Goal: Obtain resource: Download file/media

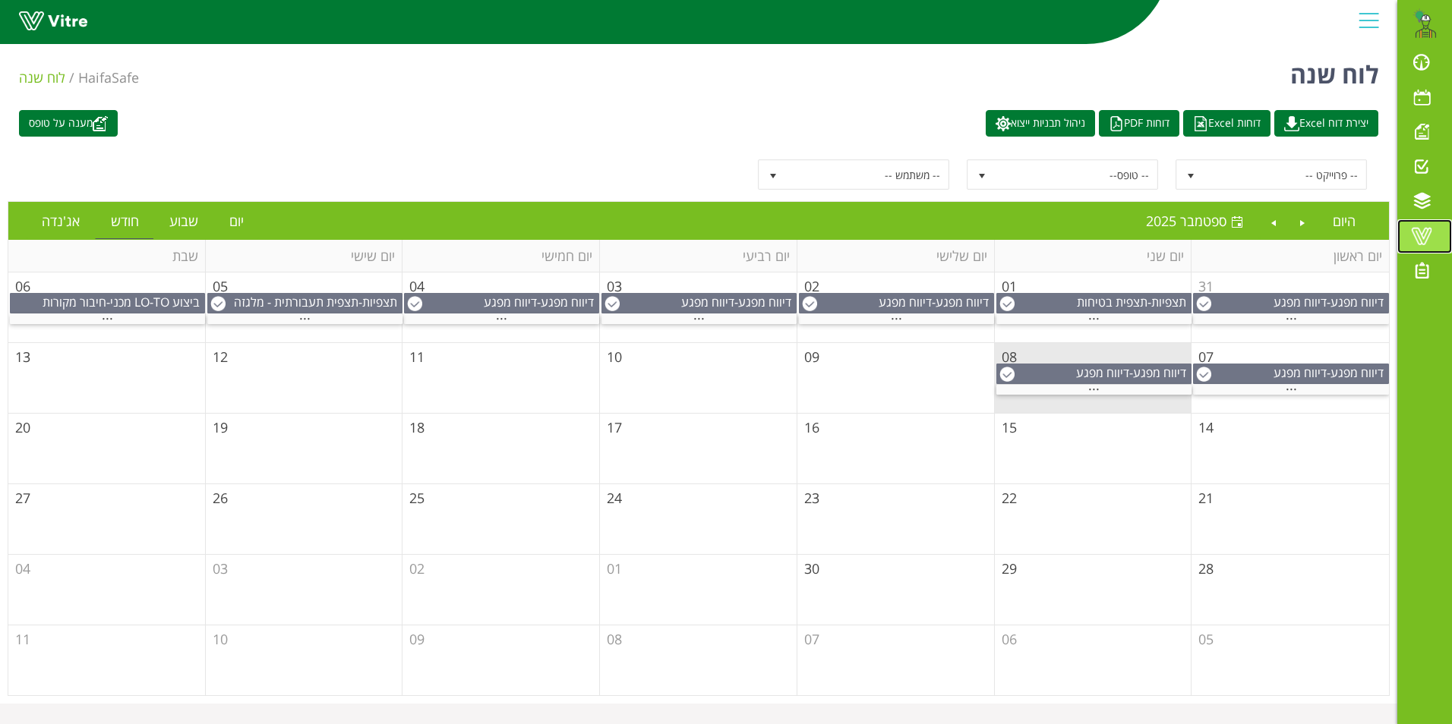
click at [1416, 230] on span at bounding box center [1421, 236] width 38 height 18
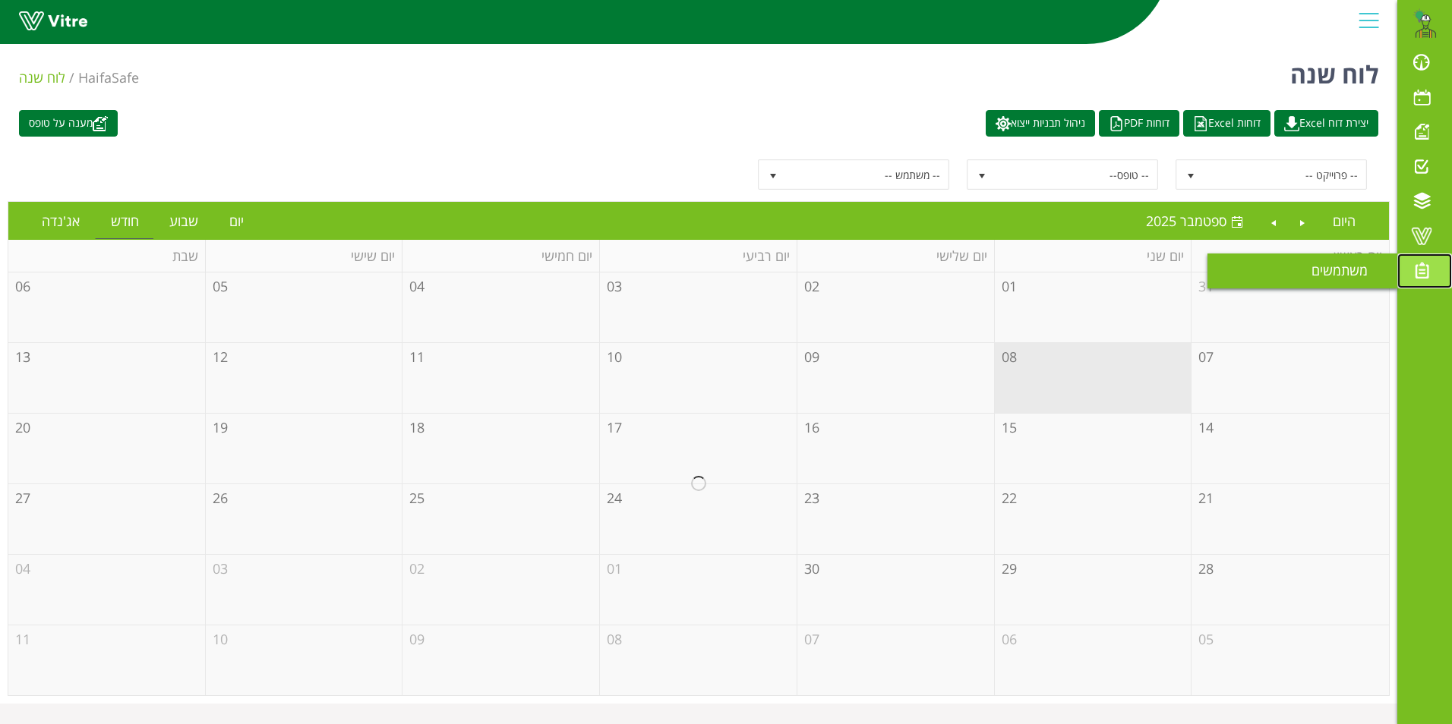
click at [1422, 267] on span at bounding box center [1421, 270] width 38 height 18
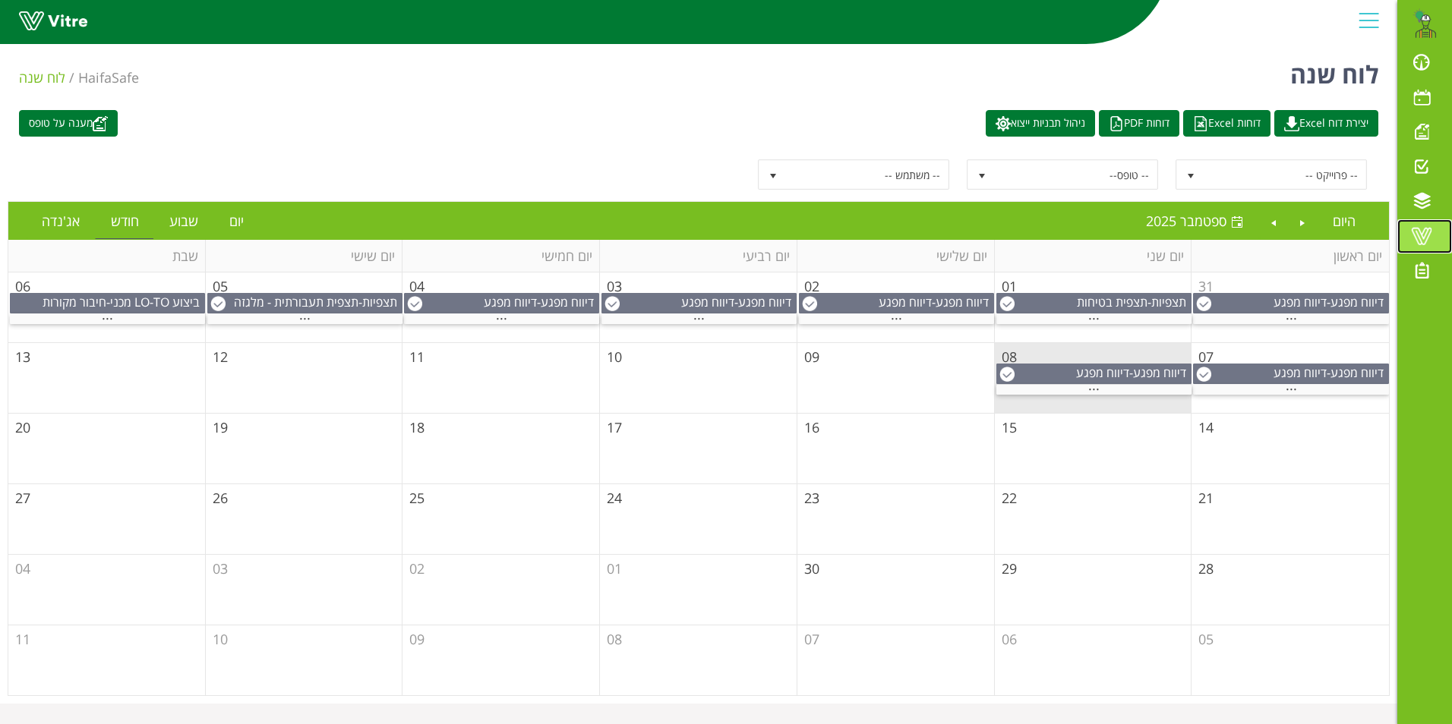
click at [1419, 235] on span at bounding box center [1421, 236] width 38 height 18
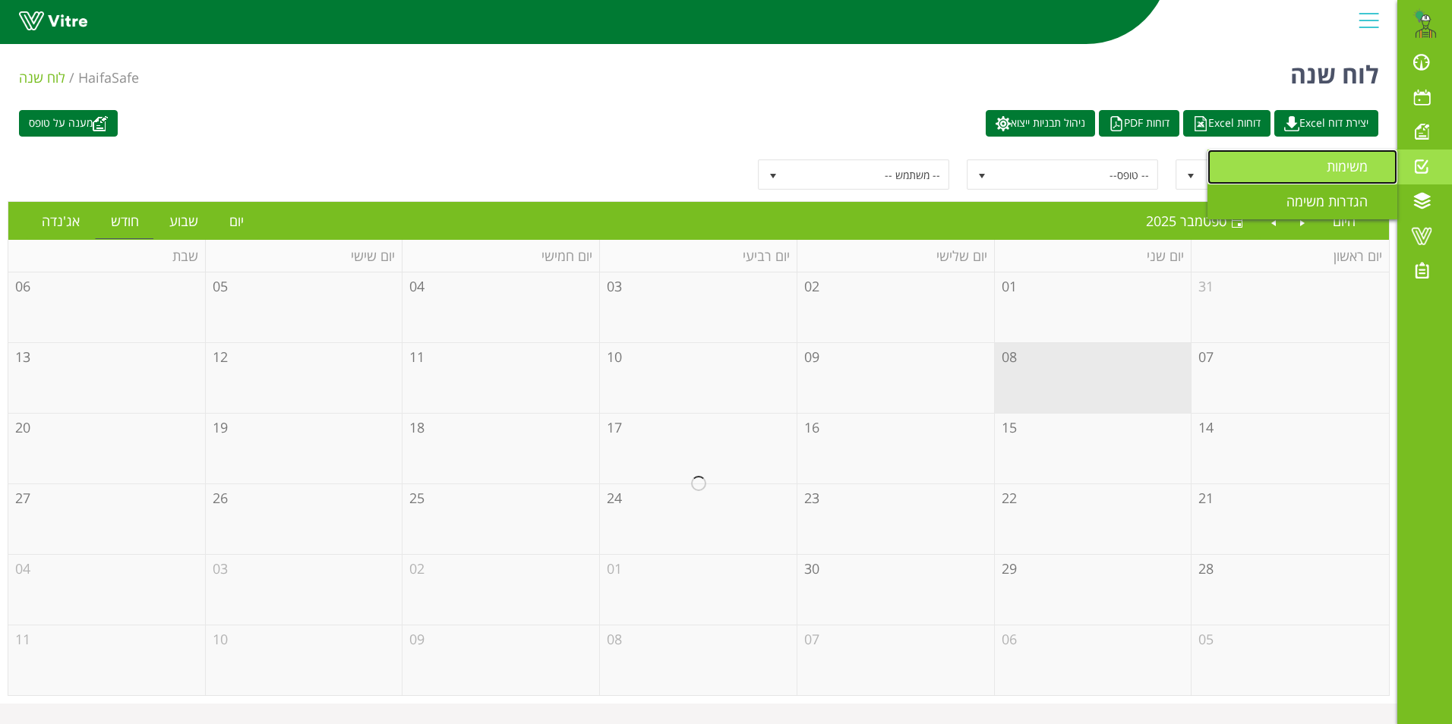
click at [1370, 172] on span "משימות" at bounding box center [1355, 166] width 59 height 18
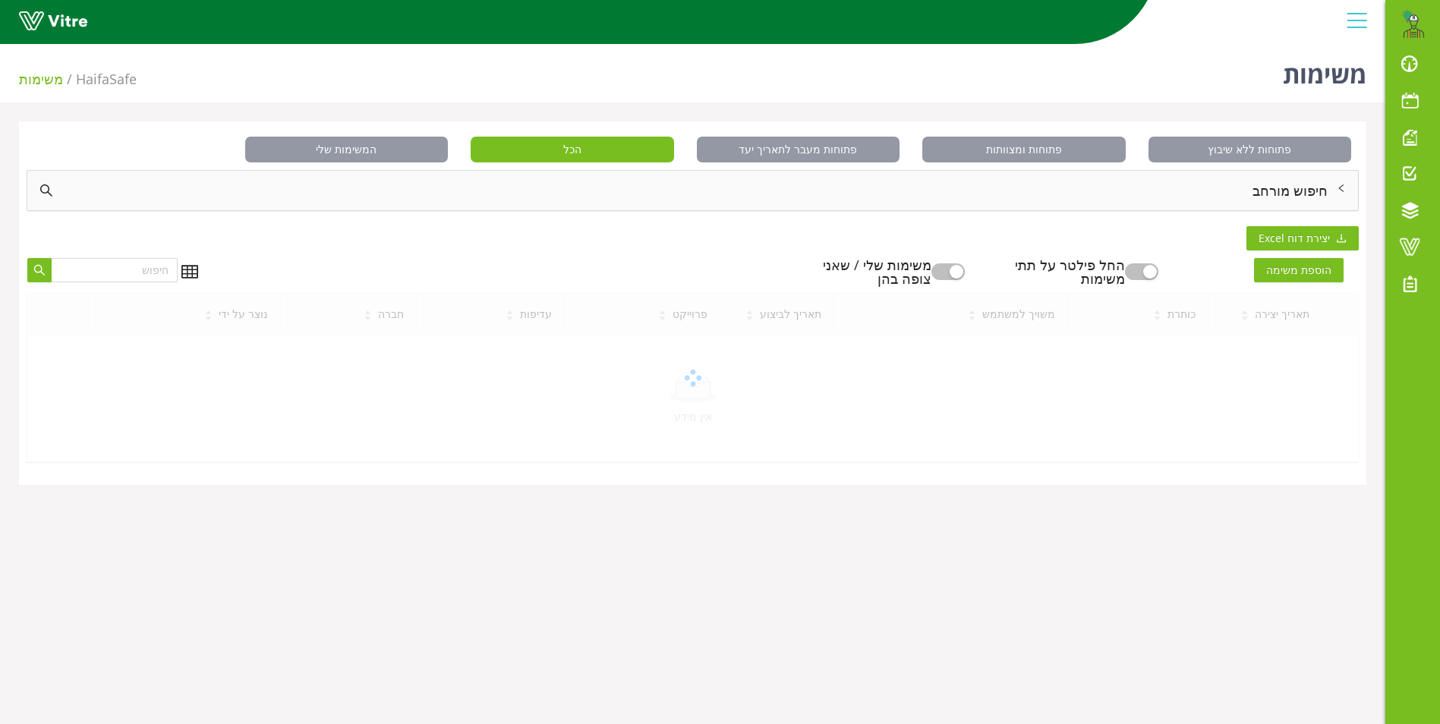
click at [1290, 197] on div "חיפוש מורחב" at bounding box center [692, 190] width 1331 height 39
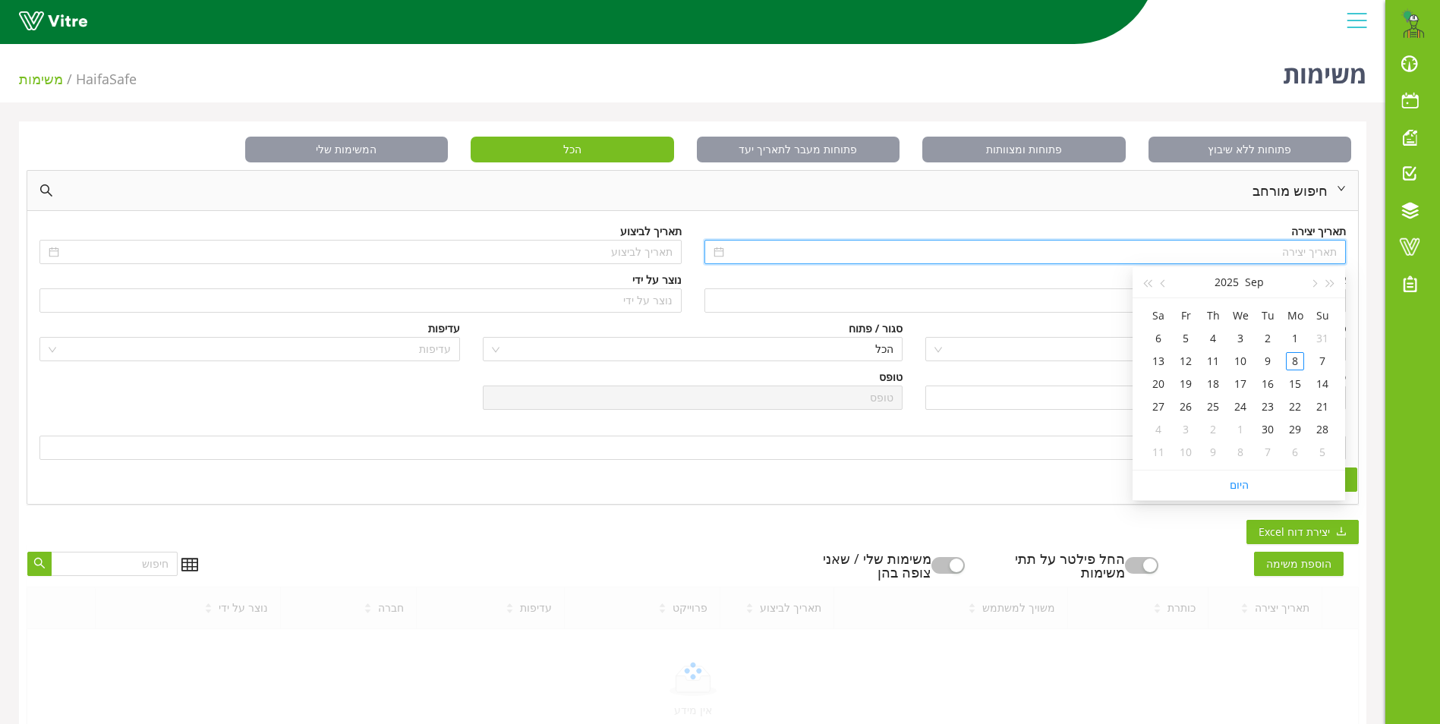
click at [1296, 250] on input at bounding box center [1032, 252] width 610 height 17
click at [1331, 283] on span "button" at bounding box center [1331, 284] width 8 height 8
type input "01/09/2024"
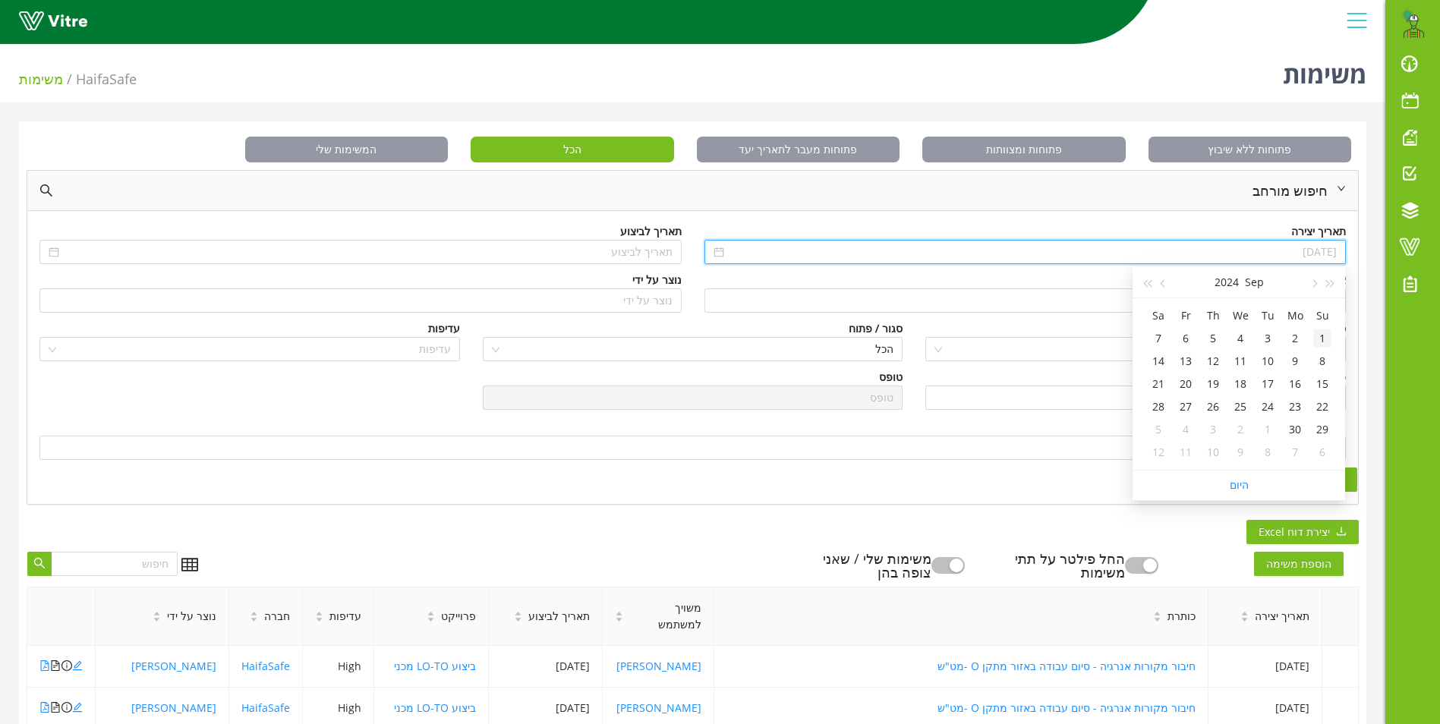
click at [1326, 345] on div "1" at bounding box center [1322, 338] width 18 height 18
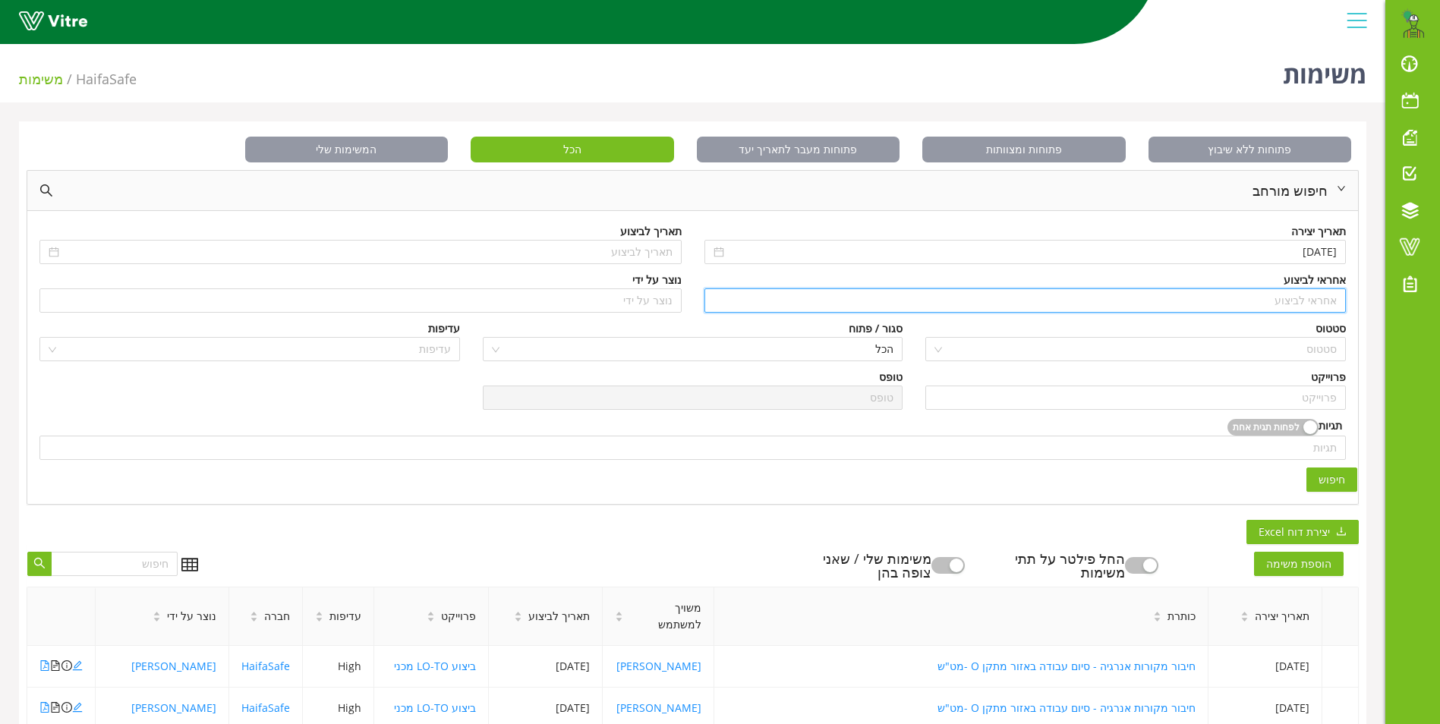
click at [1310, 306] on input "search" at bounding box center [1026, 300] width 624 height 23
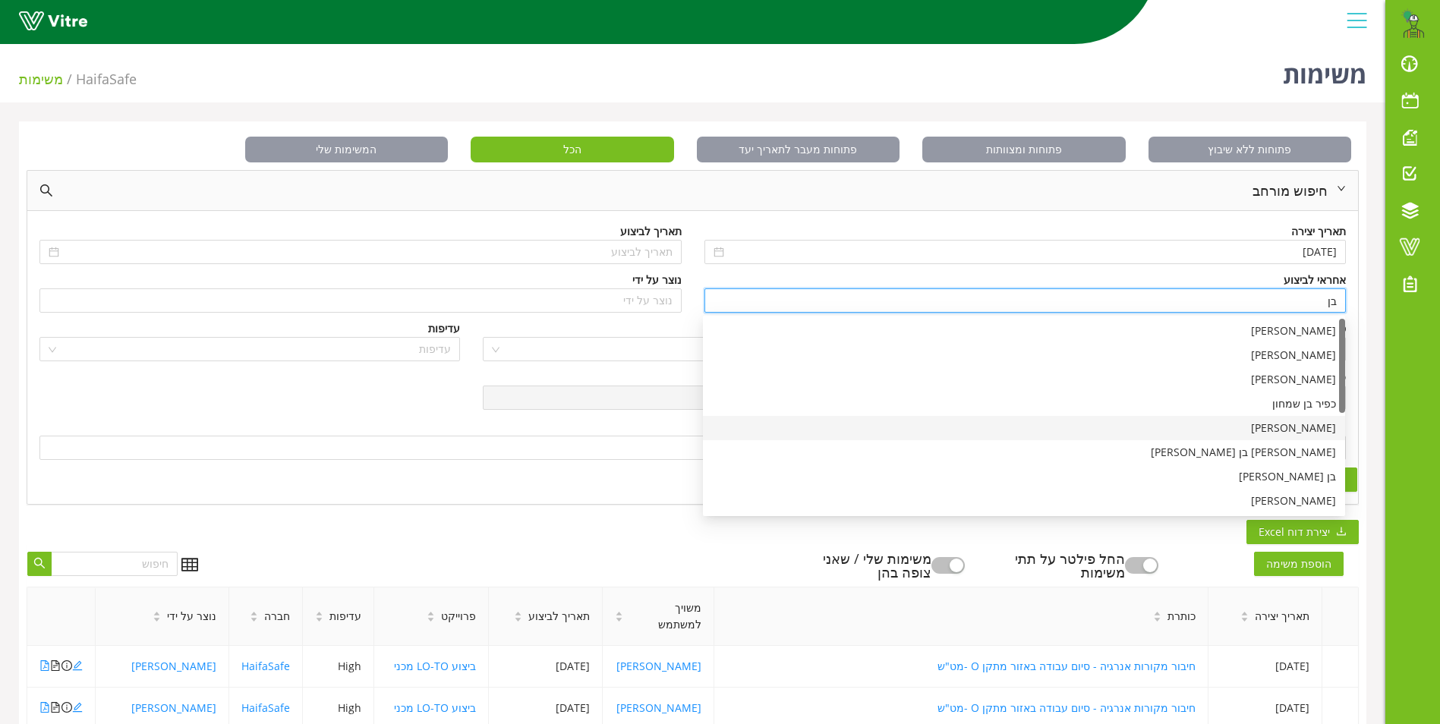
click at [1310, 421] on div "[PERSON_NAME]" at bounding box center [1024, 428] width 624 height 17
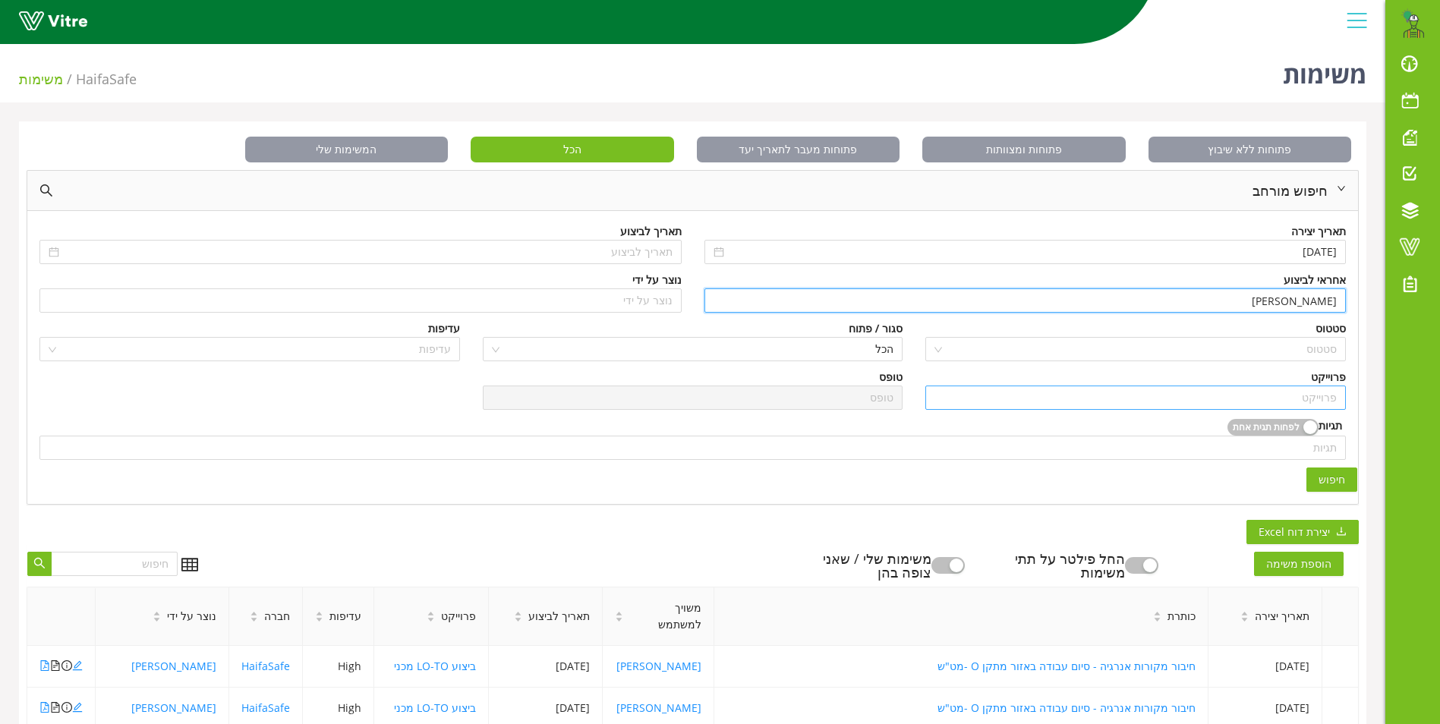
type input "[PERSON_NAME]"
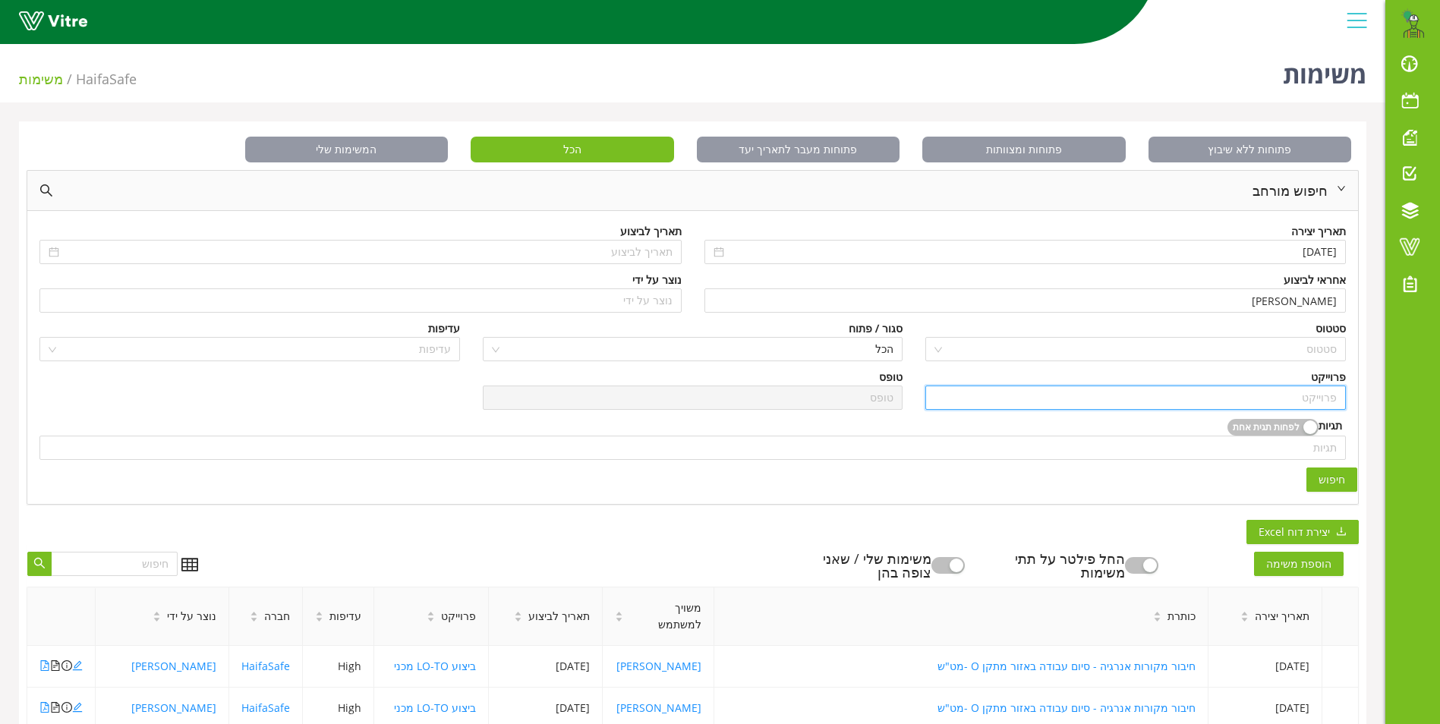
click at [1313, 400] on input "search" at bounding box center [1136, 397] width 402 height 23
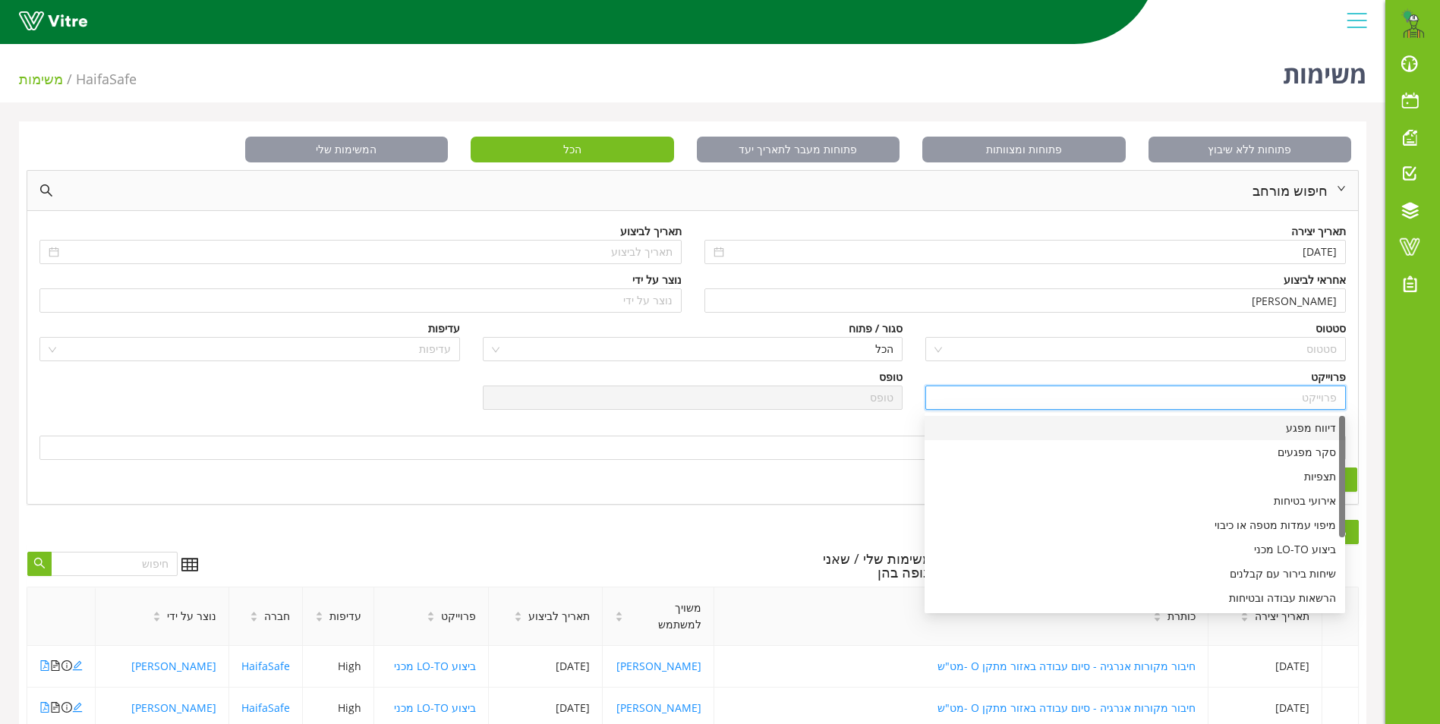
click at [1311, 420] on div "דיווח מפגע" at bounding box center [1135, 428] width 402 height 17
type input "דיווח מפגע"
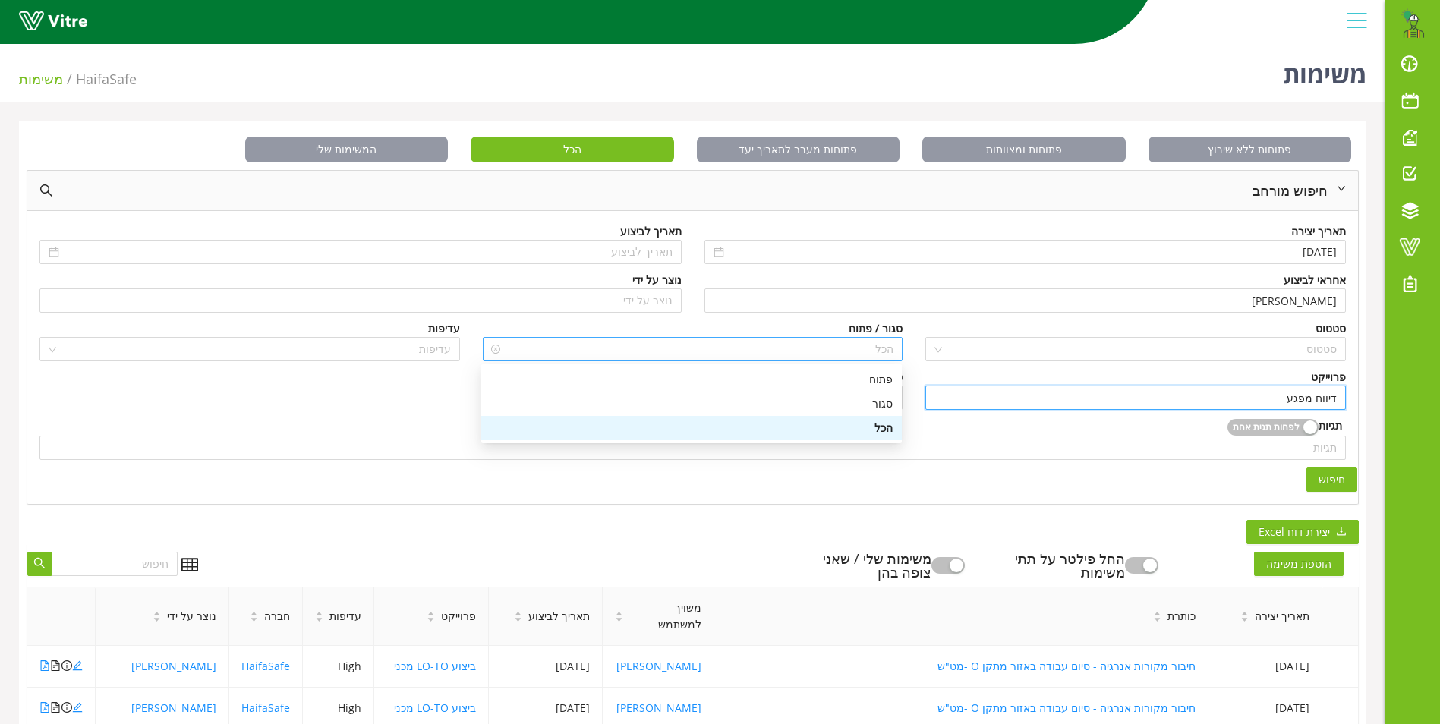
click at [885, 342] on span "הכל" at bounding box center [693, 349] width 402 height 23
click at [881, 378] on div "פתוח" at bounding box center [691, 379] width 402 height 17
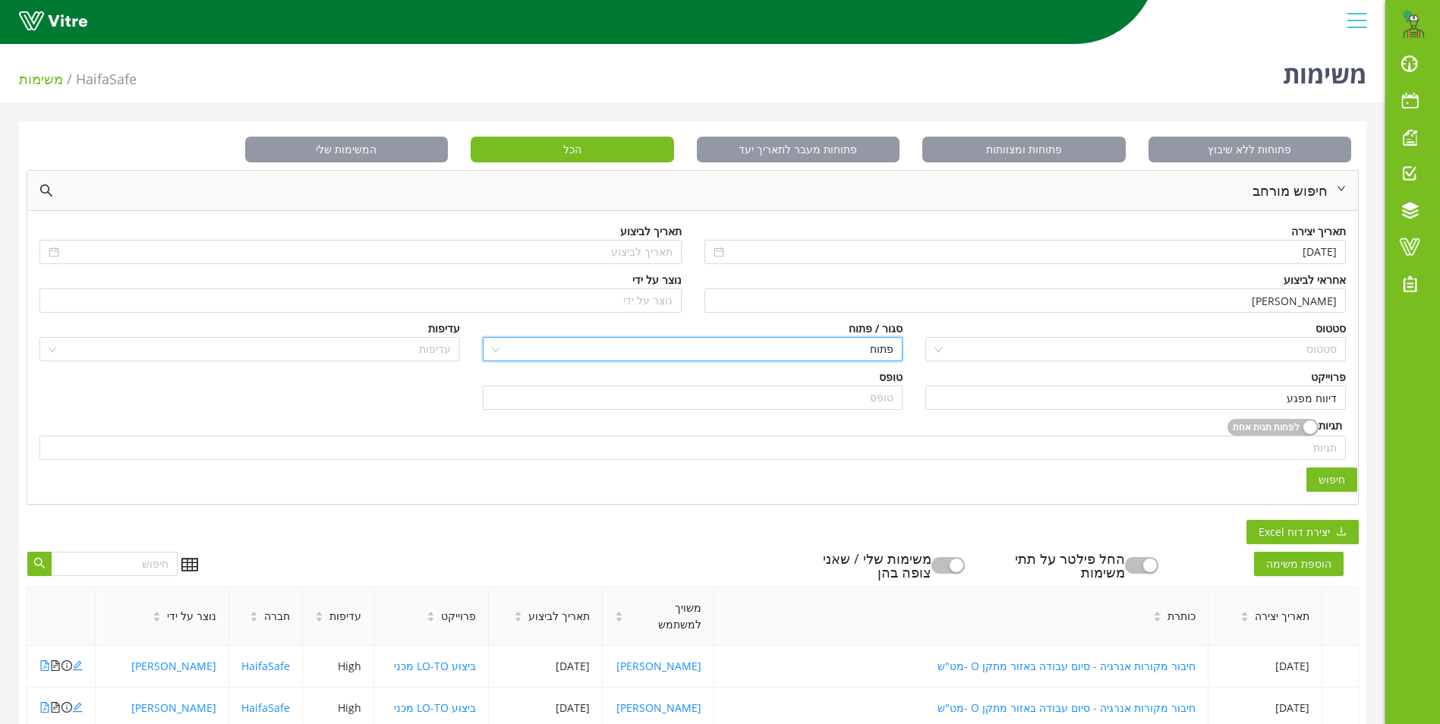
click at [1325, 476] on span "חיפוש" at bounding box center [1332, 479] width 27 height 17
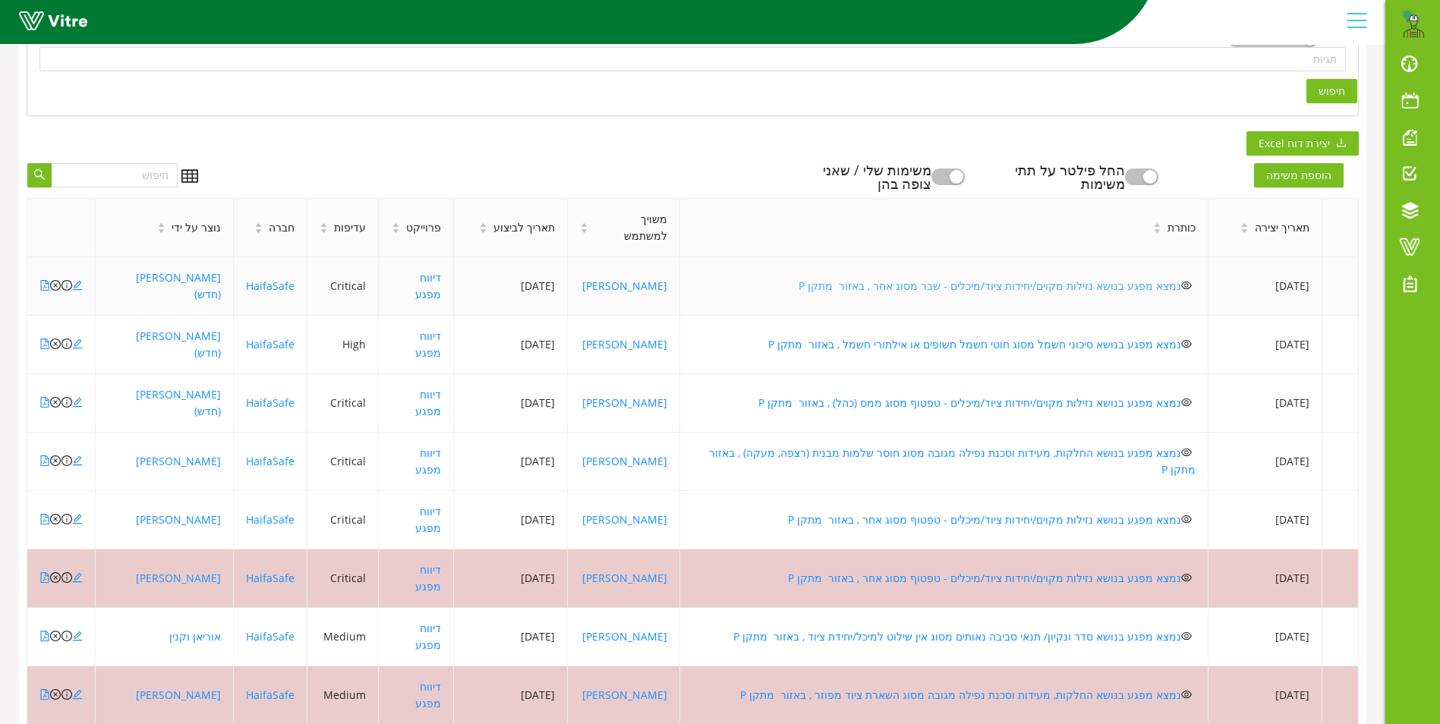
scroll to position [405, 0]
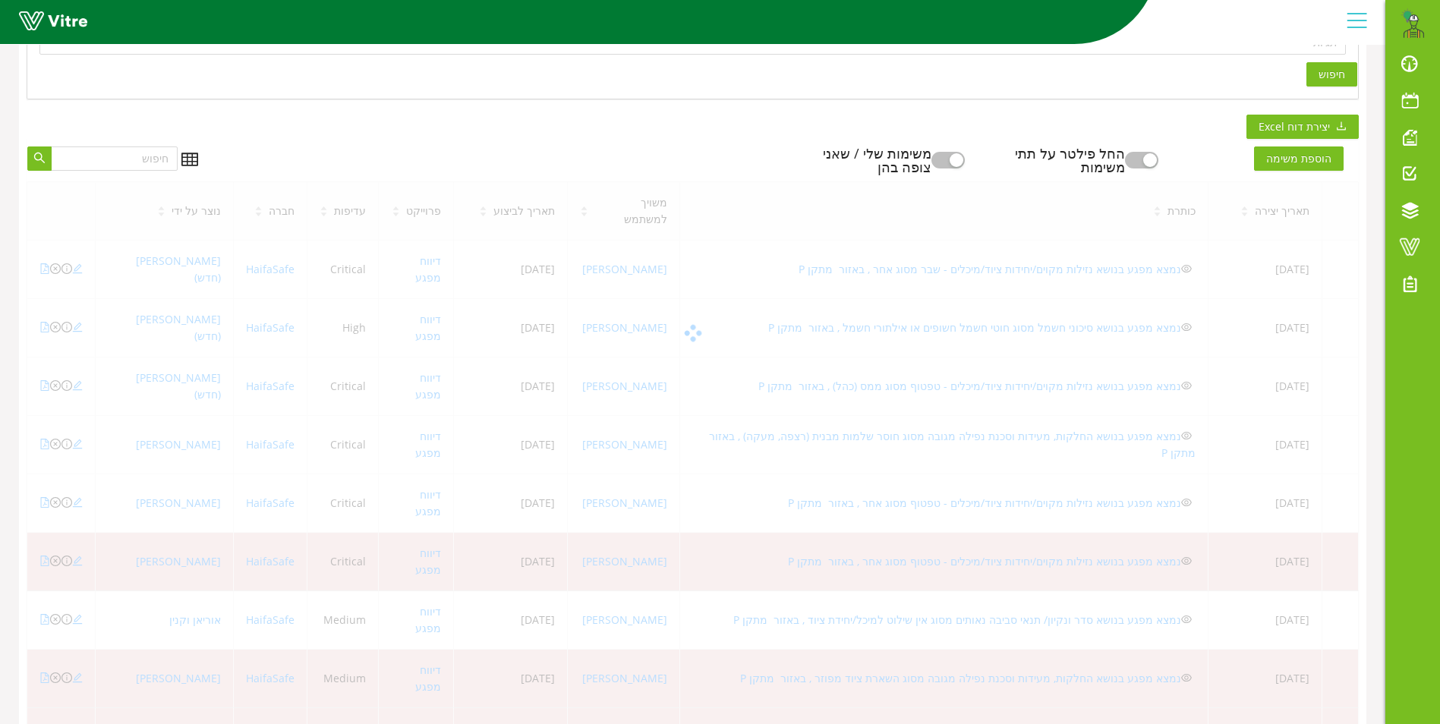
scroll to position [113, 0]
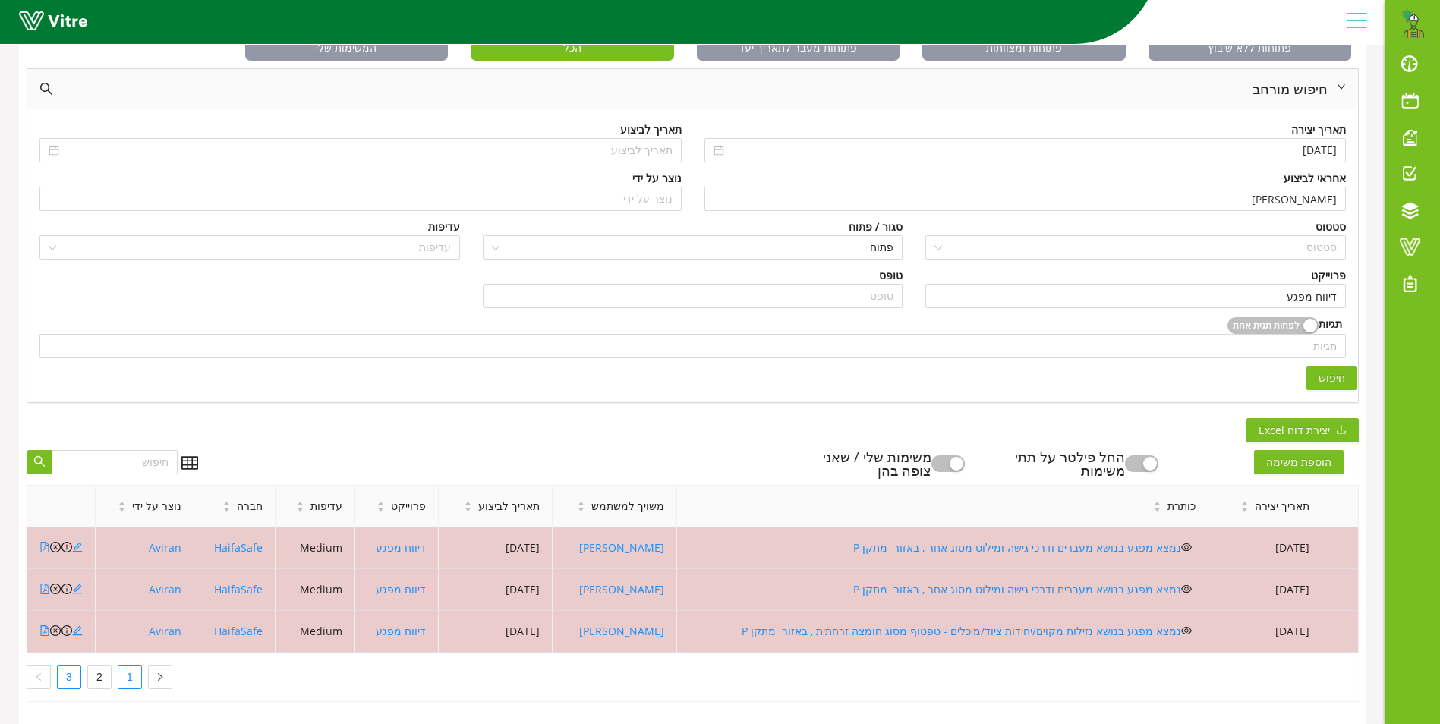
click at [132, 666] on link "1" at bounding box center [129, 677] width 23 height 23
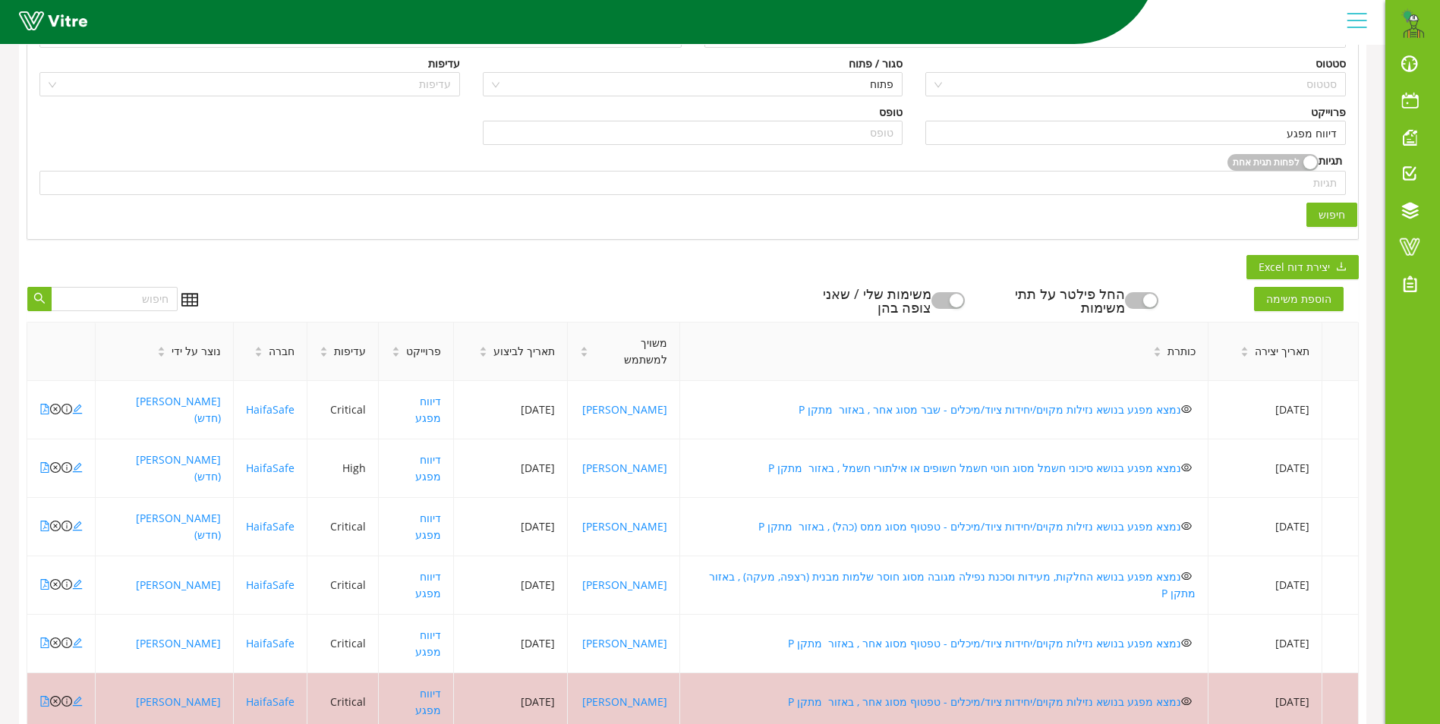
scroll to position [341, 0]
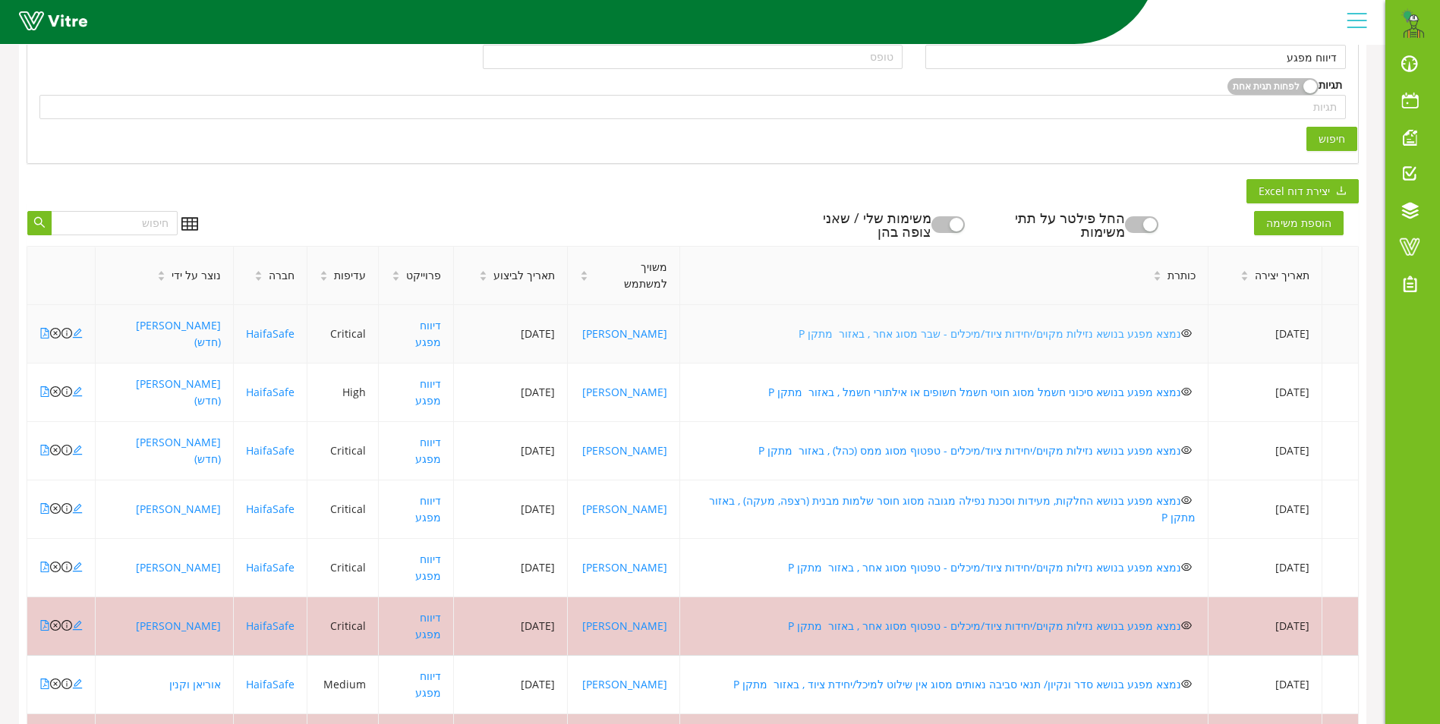
click at [1051, 326] on link "נמצא מפגע בנושא נזילות מקוים/יחידות ציוד/מיכלים - שבר מסוג אחר , באזור מתקן P" at bounding box center [990, 333] width 383 height 14
click at [1010, 385] on link "נמצא מפגע בנושא סיכוני חשמל מסוג חוטי חשמל חשופים או אילתורי חשמל , באזור מתקן P" at bounding box center [974, 392] width 413 height 14
click at [889, 443] on link "נמצא מפגע בנושא נזילות מקוים/יחידות ציוד/מיכלים - טפטוף מסוג ממס (כהל) , באזור …" at bounding box center [969, 450] width 423 height 14
click at [885, 493] on link "נמצא מפגע בנושא החלקות, מעידות וסכנת נפילה מגובה מסוג חוסר שלמות מבנית (רצפה, מ…" at bounding box center [951, 508] width 490 height 31
click at [896, 560] on link "נמצא מפגע בנושא נזילות מקוים/יחידות ציוד/מיכלים - טפטוף מסוג אחר , באזור מתקן P" at bounding box center [984, 567] width 393 height 14
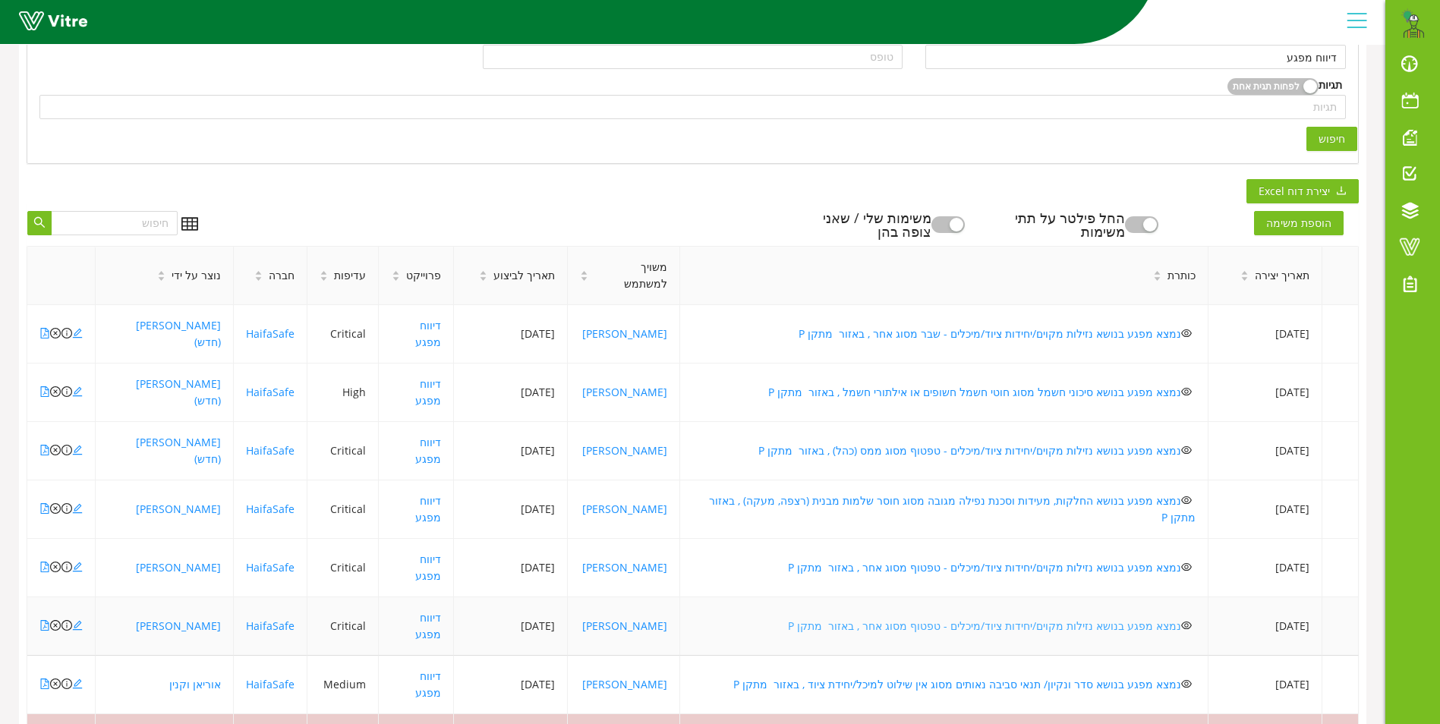
click at [991, 619] on link "נמצא מפגע בנושא נזילות מקוים/יחידות ציוד/מיכלים - טפטוף מסוג אחר , באזור מתקן P" at bounding box center [984, 626] width 393 height 14
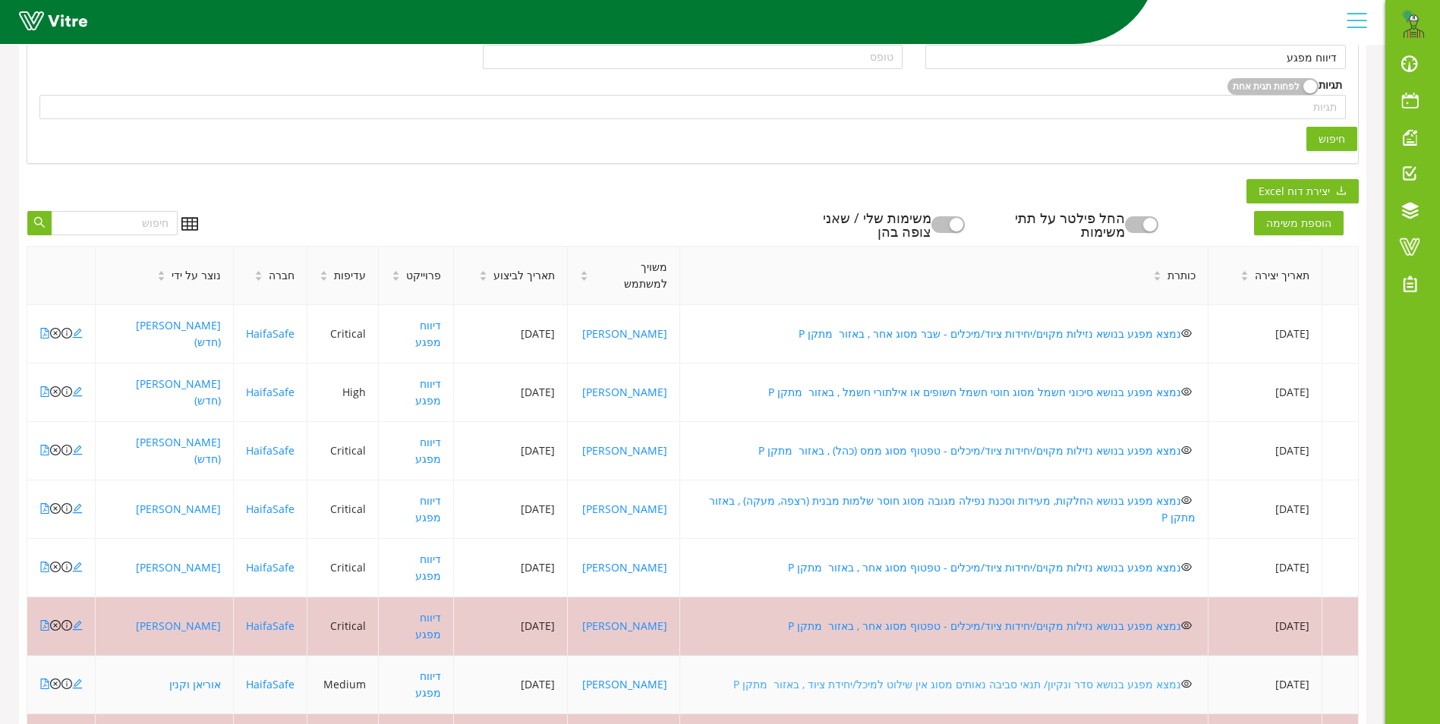
click at [873, 677] on link "נמצא מפגע בנושא סדר ונקיון/ תנאי סביבה נאותים מסוג אין שילוט למיכל/יחידת ציוד ,…" at bounding box center [957, 684] width 448 height 14
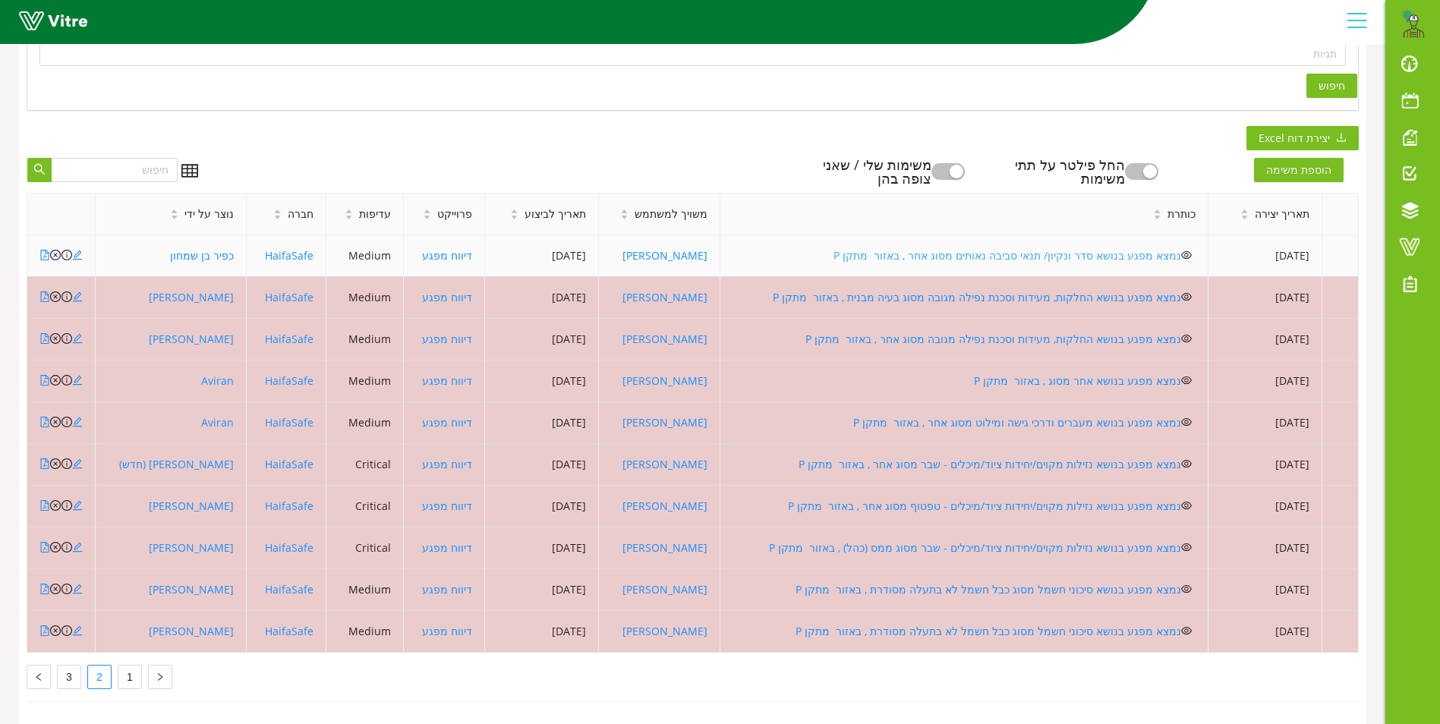
click at [924, 248] on link "נמצא מפגע בנושא סדר ונקיון/ תנאי סביבה נאותים מסוג אחר , באזור מתקן P" at bounding box center [1008, 255] width 348 height 14
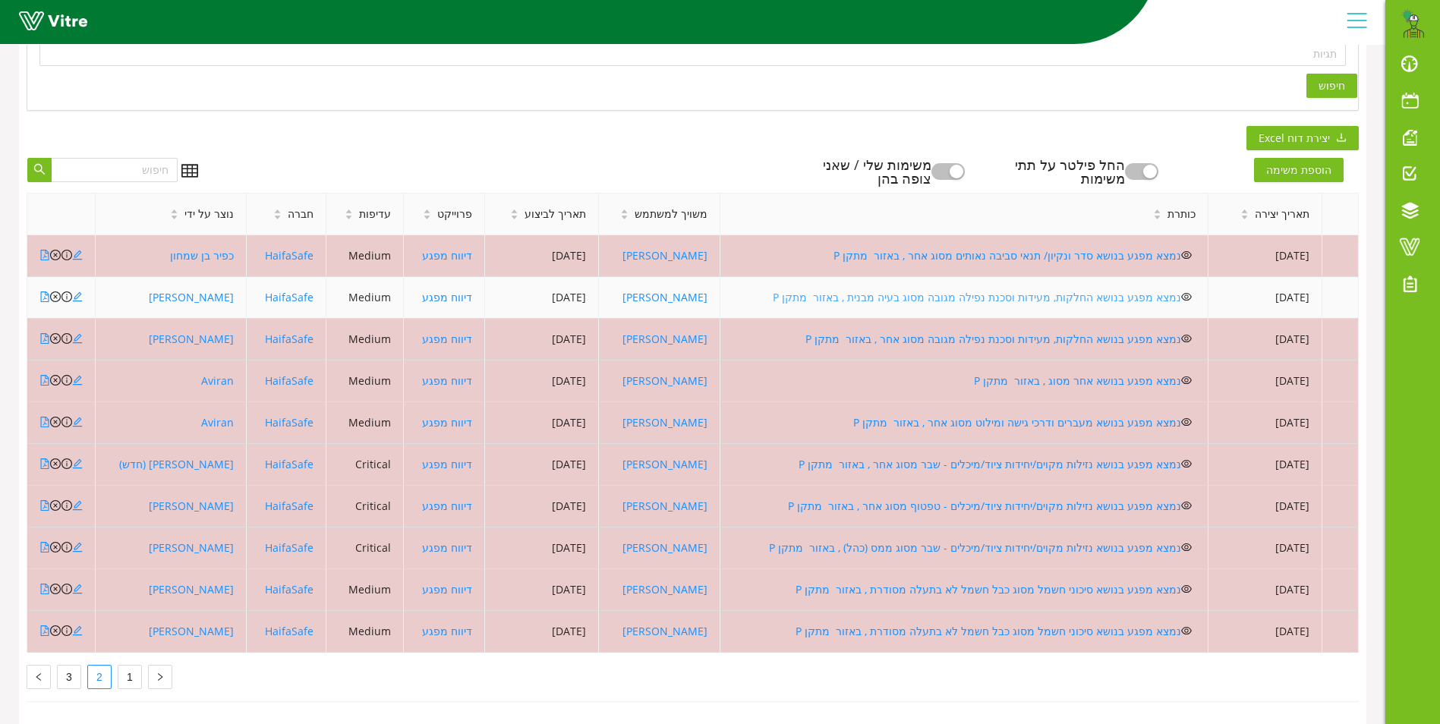
click at [953, 290] on link "נמצא מפגע בנושא החלקות, מעידות וסכנת נפילה מגובה מסוג בעיה מבנית , באזור מתקן P" at bounding box center [977, 297] width 408 height 14
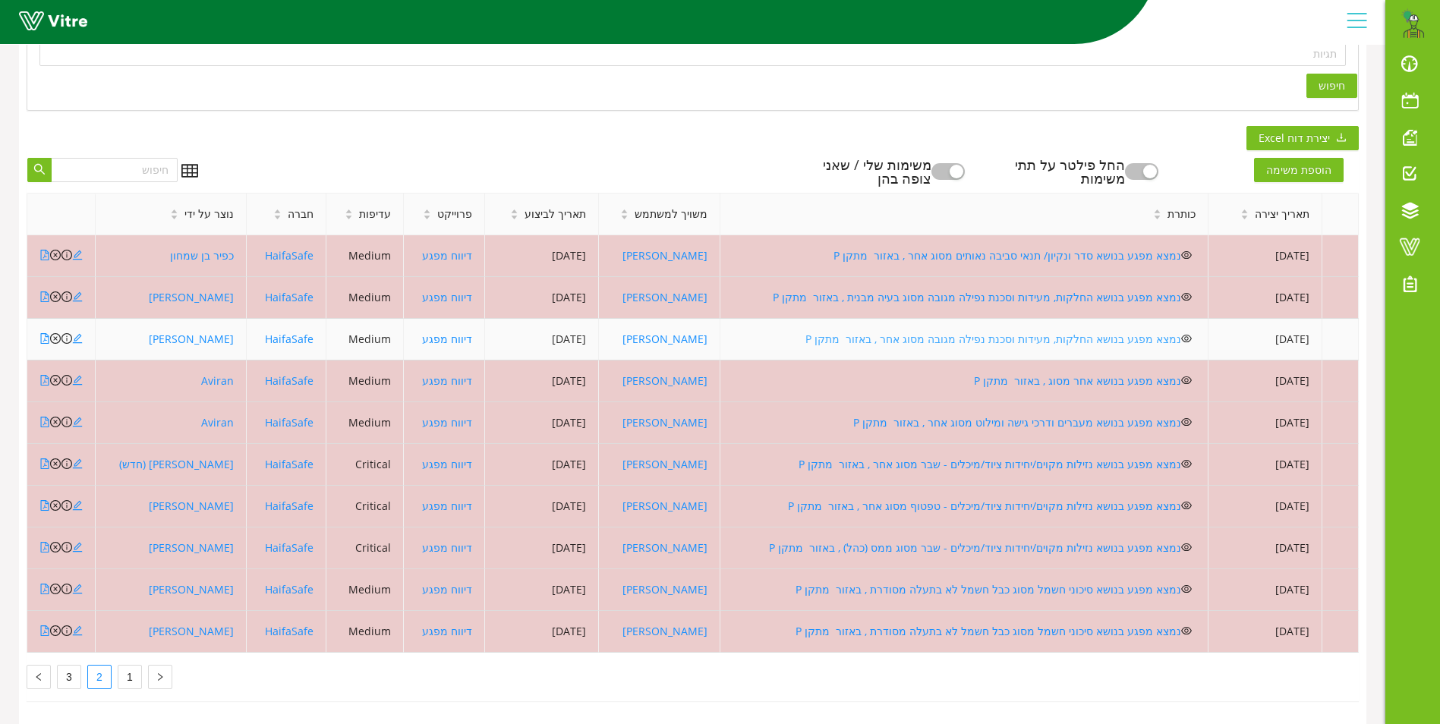
click at [943, 332] on link "נמצא מפגע בנושא החלקות, מעידות וסכנת נפילה מגובה מסוג אחר , באזור מתקן P" at bounding box center [993, 339] width 376 height 14
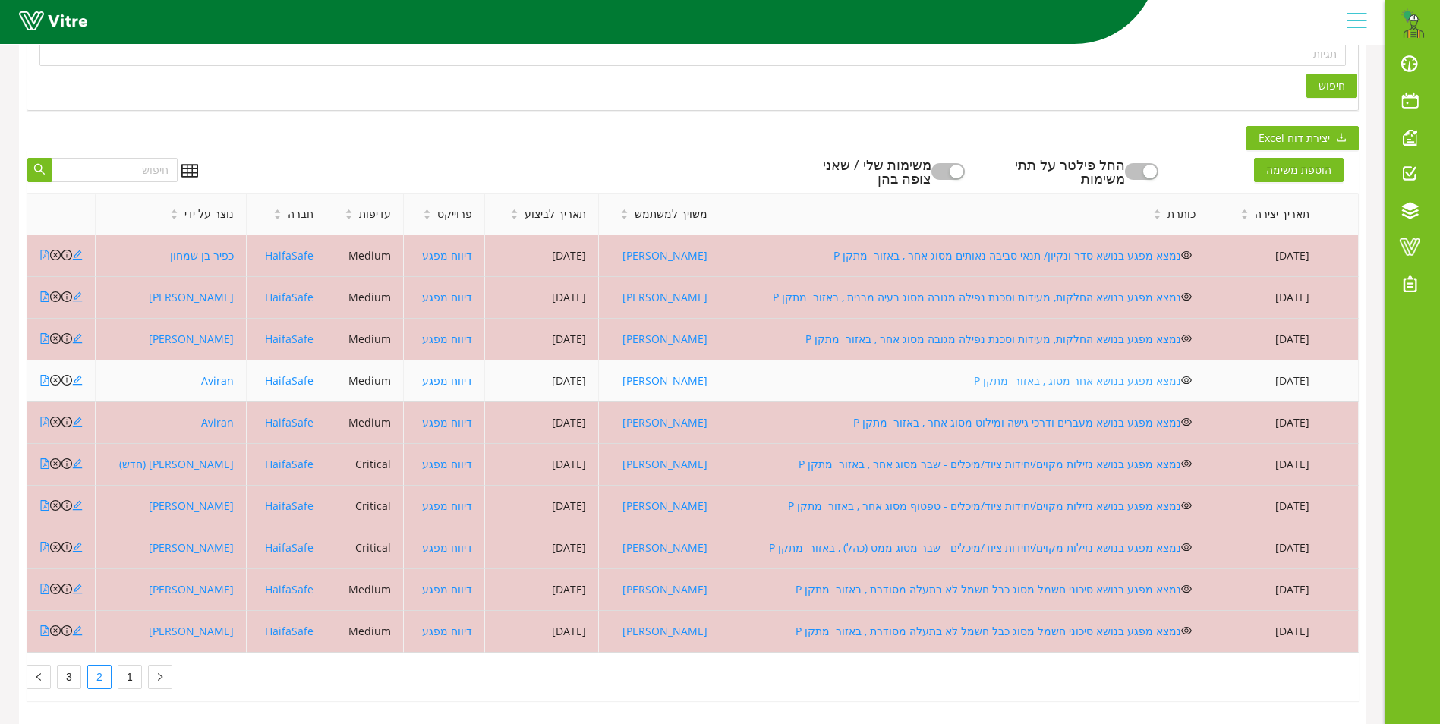
click at [1035, 374] on link "נמצא מפגע בנושא אחר מסוג , באזור מתקן P" at bounding box center [1077, 381] width 207 height 14
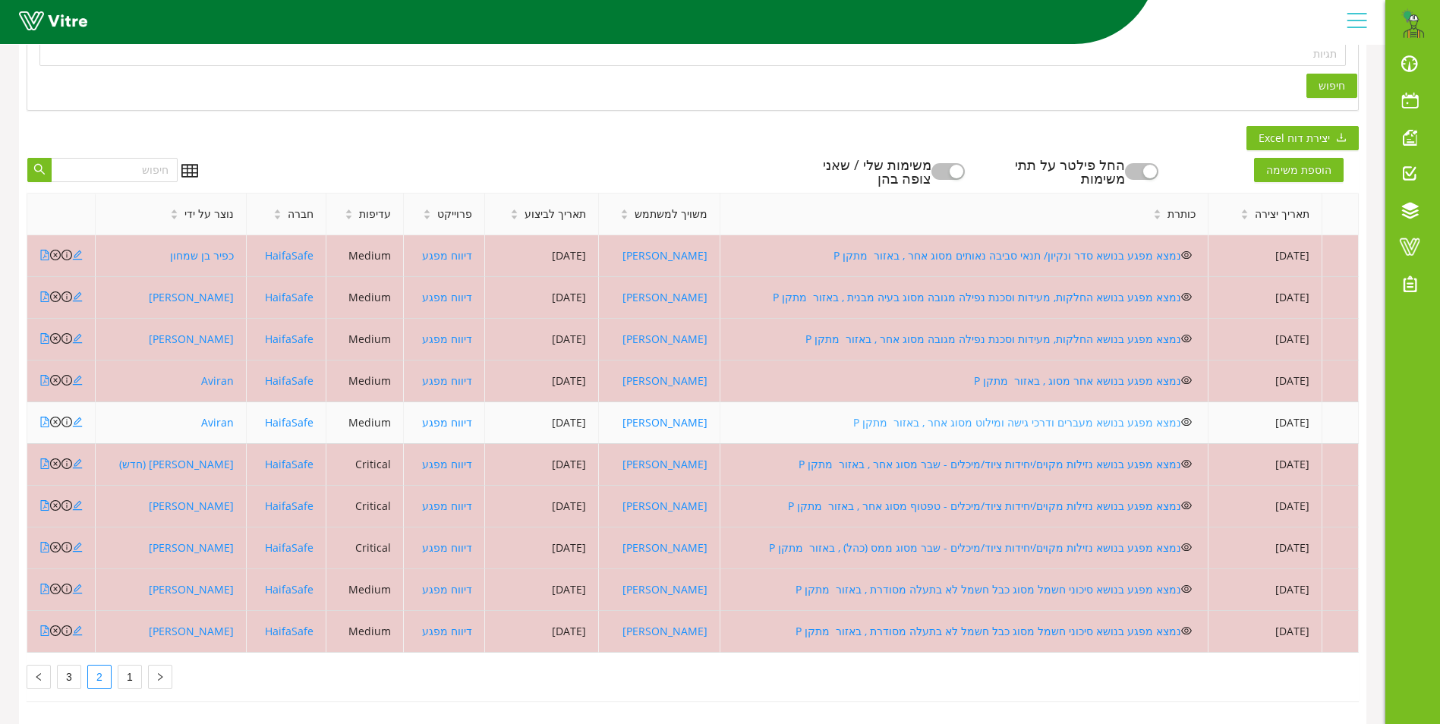
click at [1014, 415] on link "נמצא מפגע בנושא מעברים ודרכי גישה ומילוט מסוג אחר , באזור מתקן P" at bounding box center [1017, 422] width 328 height 14
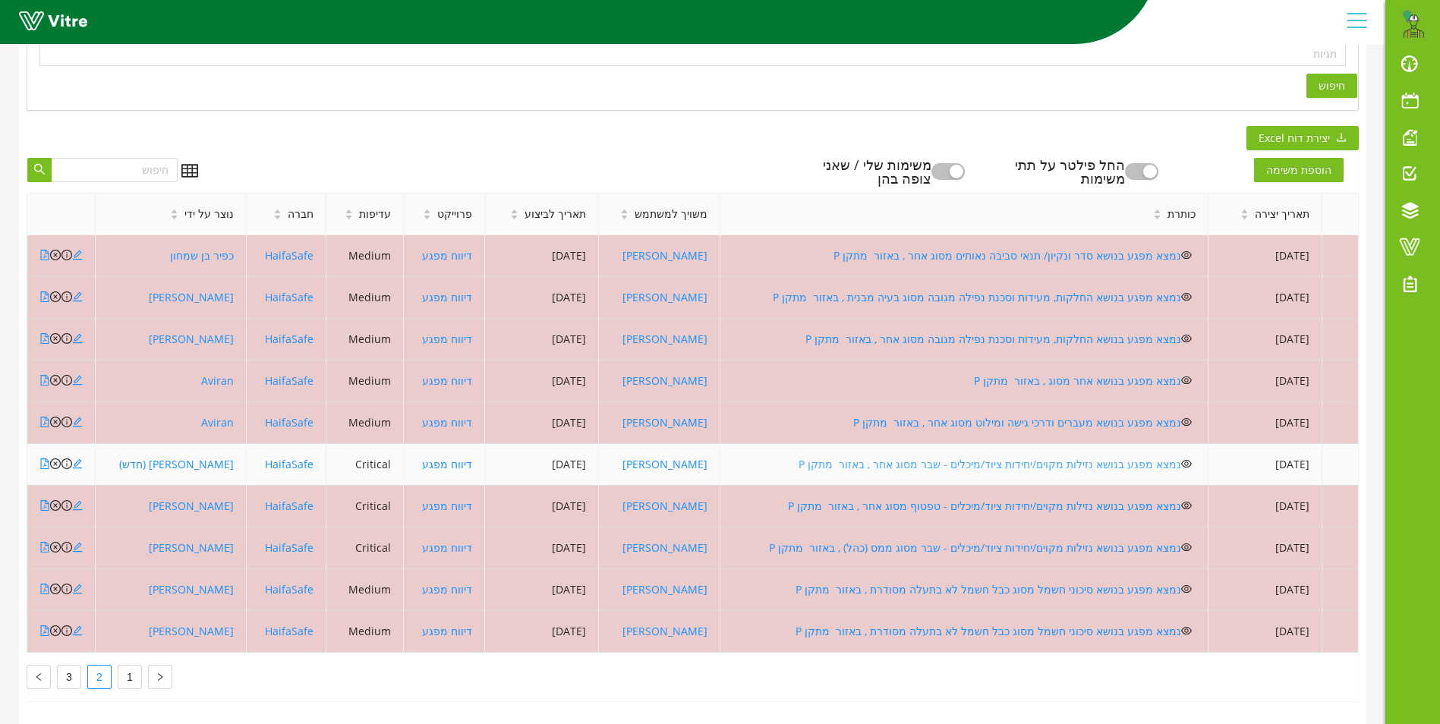
click at [914, 457] on link "נמצא מפגע בנושא נזילות מקוים/יחידות ציוד/מיכלים - שבר מסוג אחר , באזור מתקן P" at bounding box center [990, 464] width 383 height 14
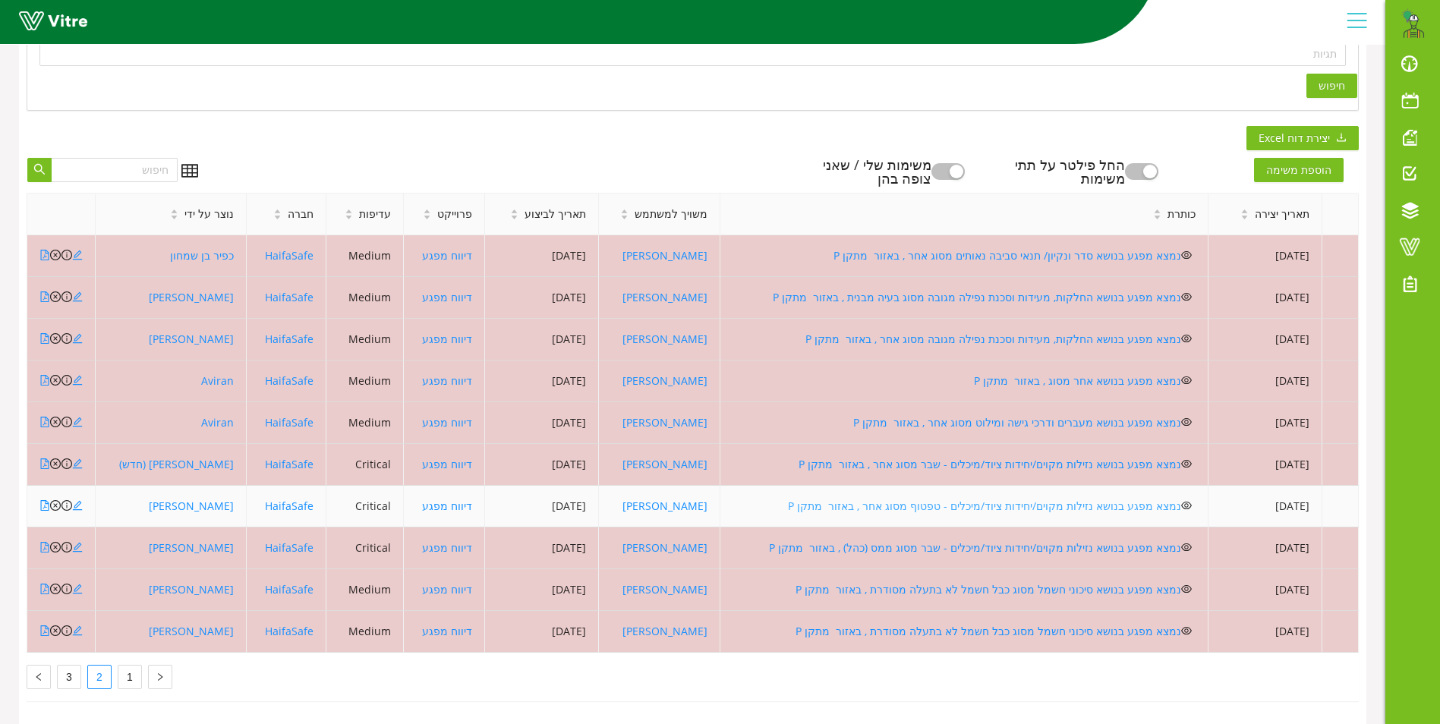
click at [938, 499] on link "נמצא מפגע בנושא נזילות מקוים/יחידות ציוד/מיכלים - טפטוף מסוג אחר , באזור מתקן P" at bounding box center [984, 506] width 393 height 14
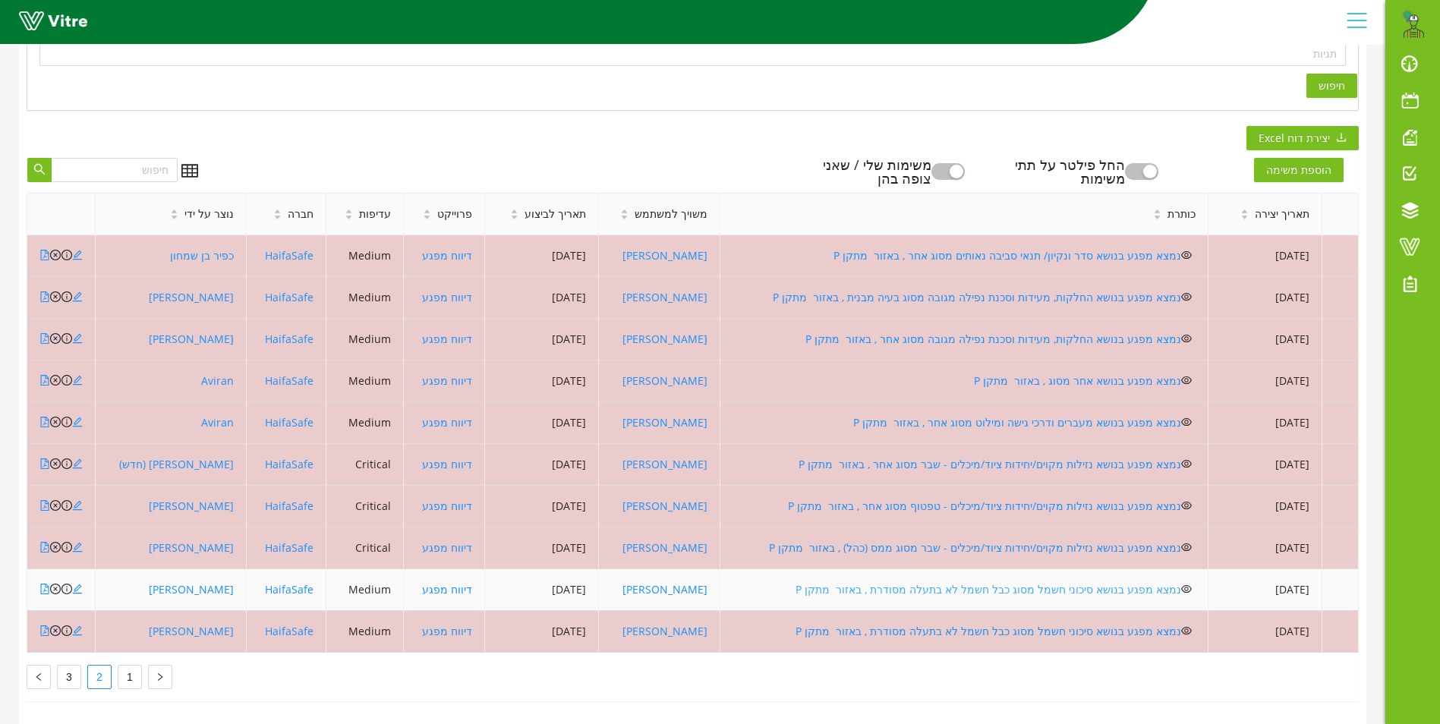
click at [990, 582] on link "נמצא מפגע בנושא סיכוני חשמל מסוג כבל חשמל לא בתעלה מסודרת , באזור מתקן P" at bounding box center [989, 589] width 386 height 14
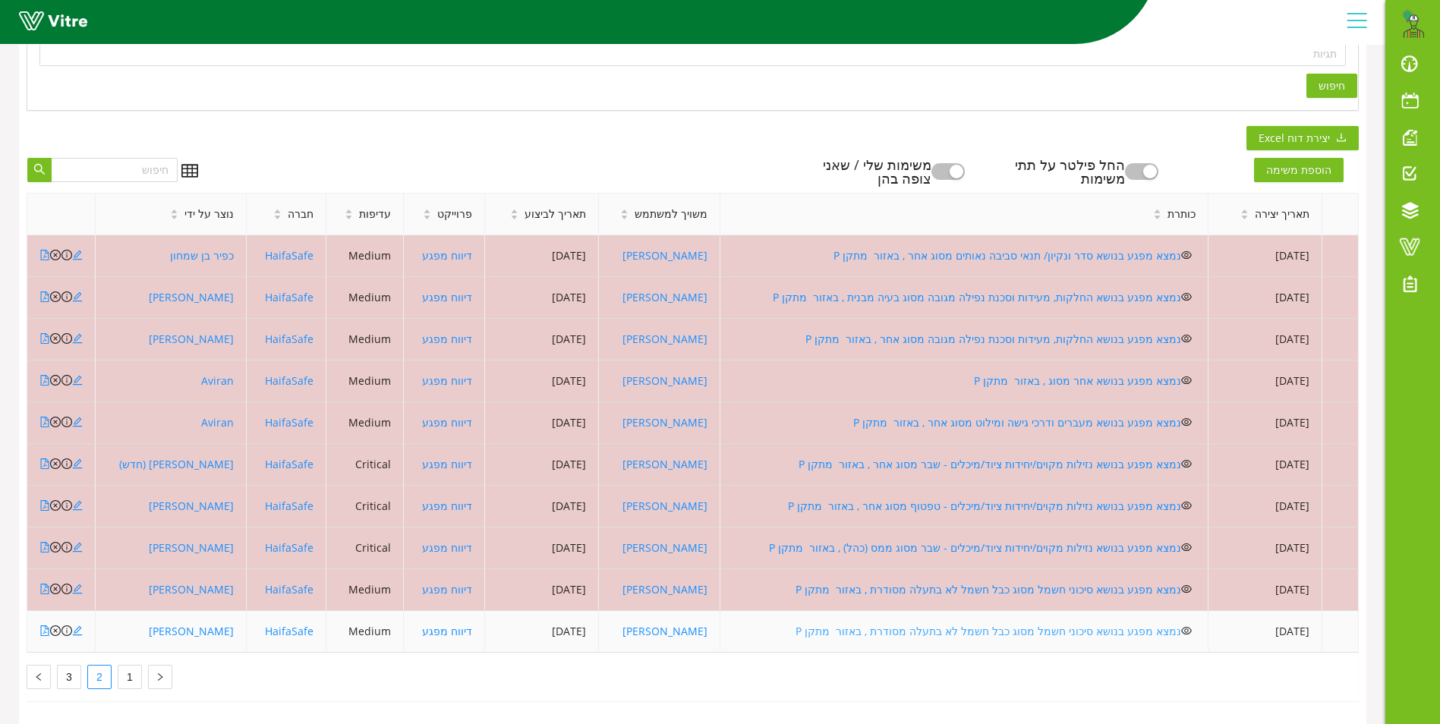
click at [885, 624] on link "נמצא מפגע בנושא סיכוני חשמל מסוג כבל חשמל לא בתעלה מסודרת , באזור מתקן P" at bounding box center [989, 631] width 386 height 14
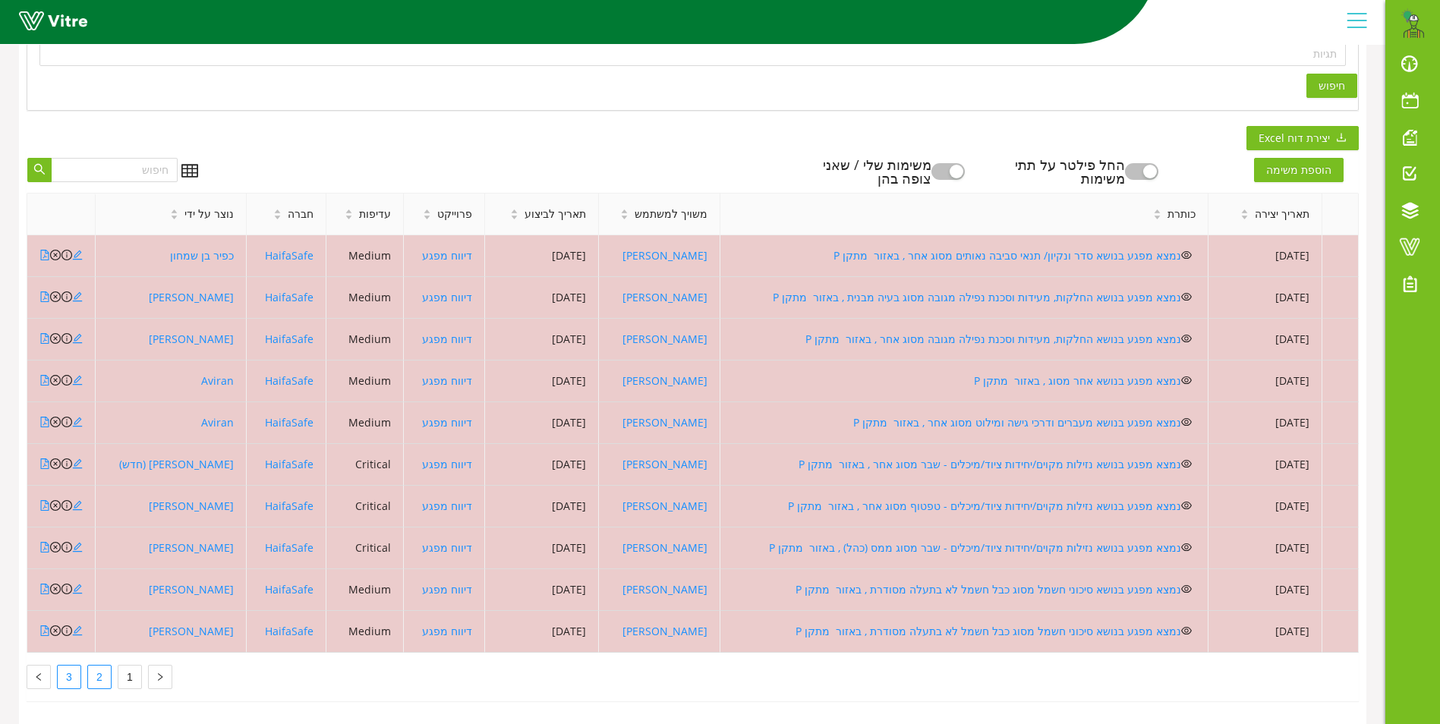
click at [69, 666] on link "3" at bounding box center [69, 677] width 23 height 23
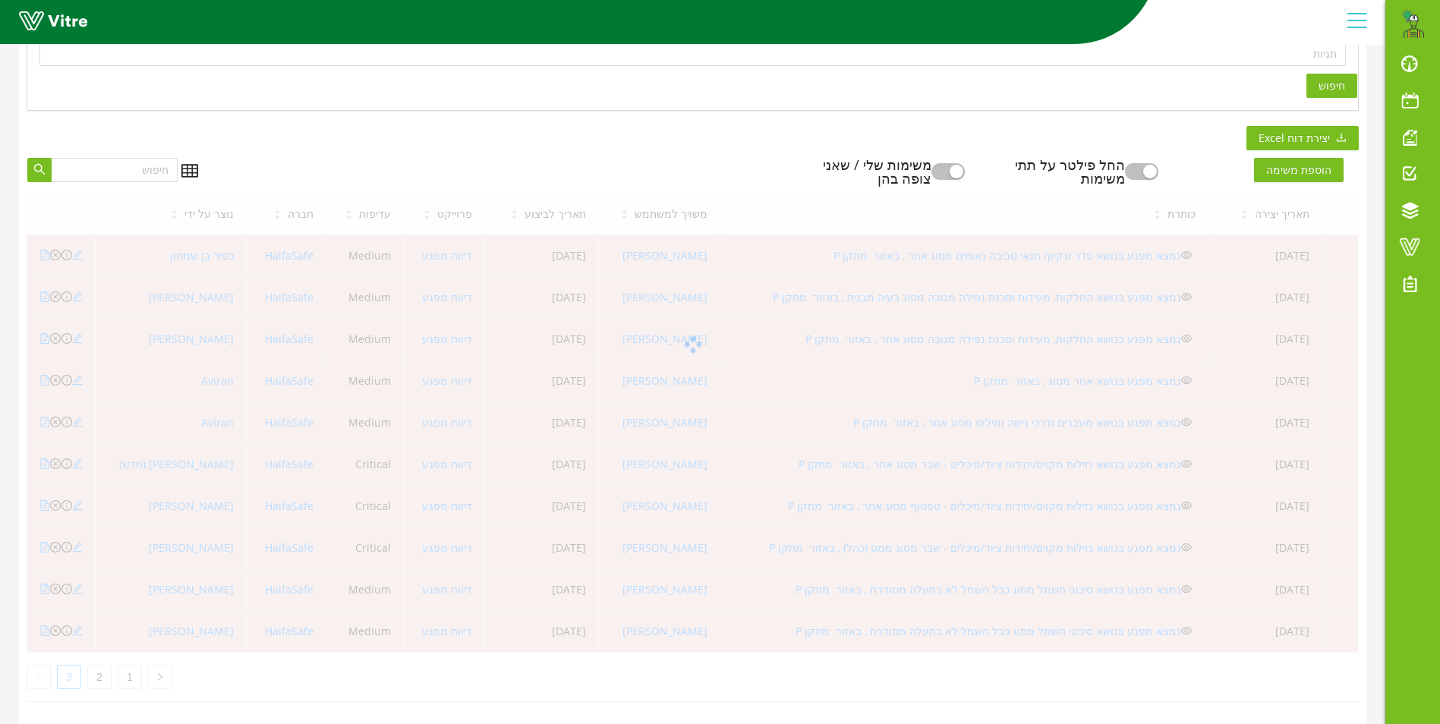
scroll to position [113, 0]
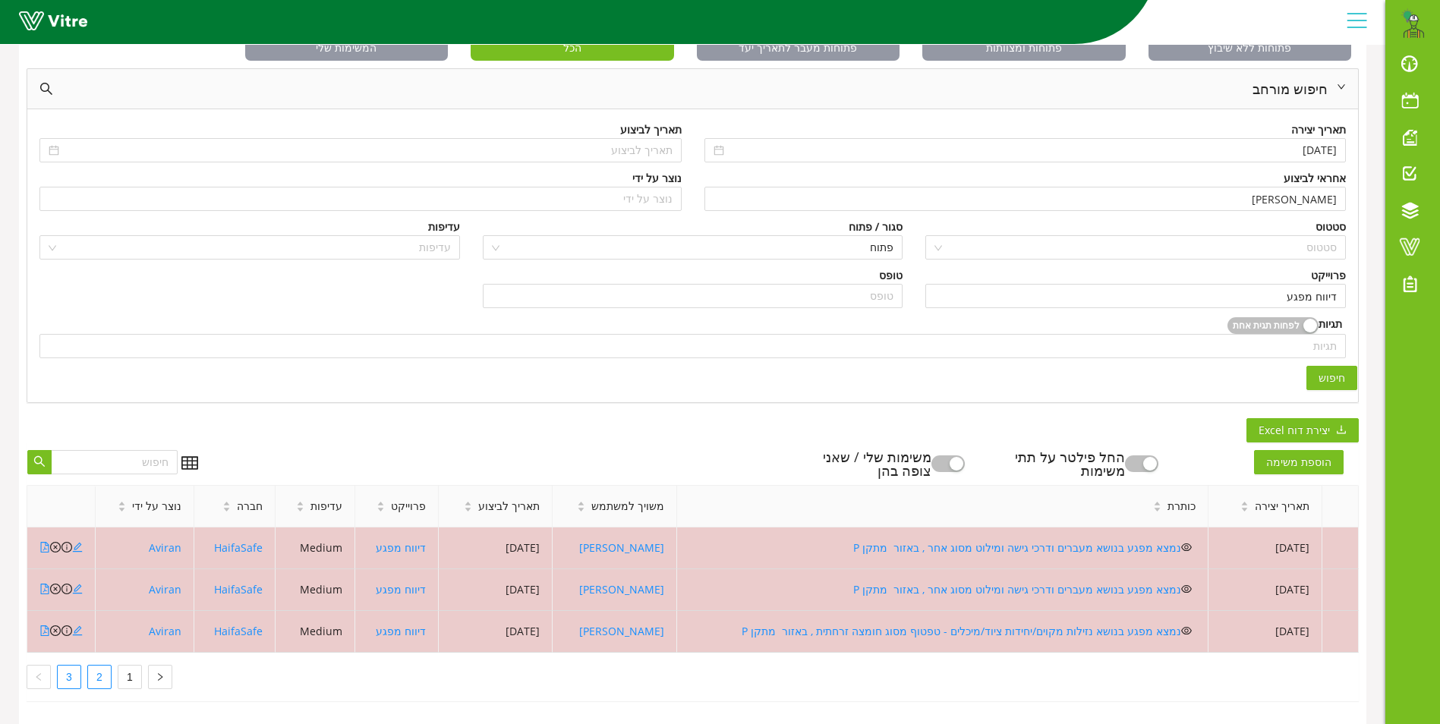
click at [102, 666] on link "2" at bounding box center [99, 677] width 23 height 23
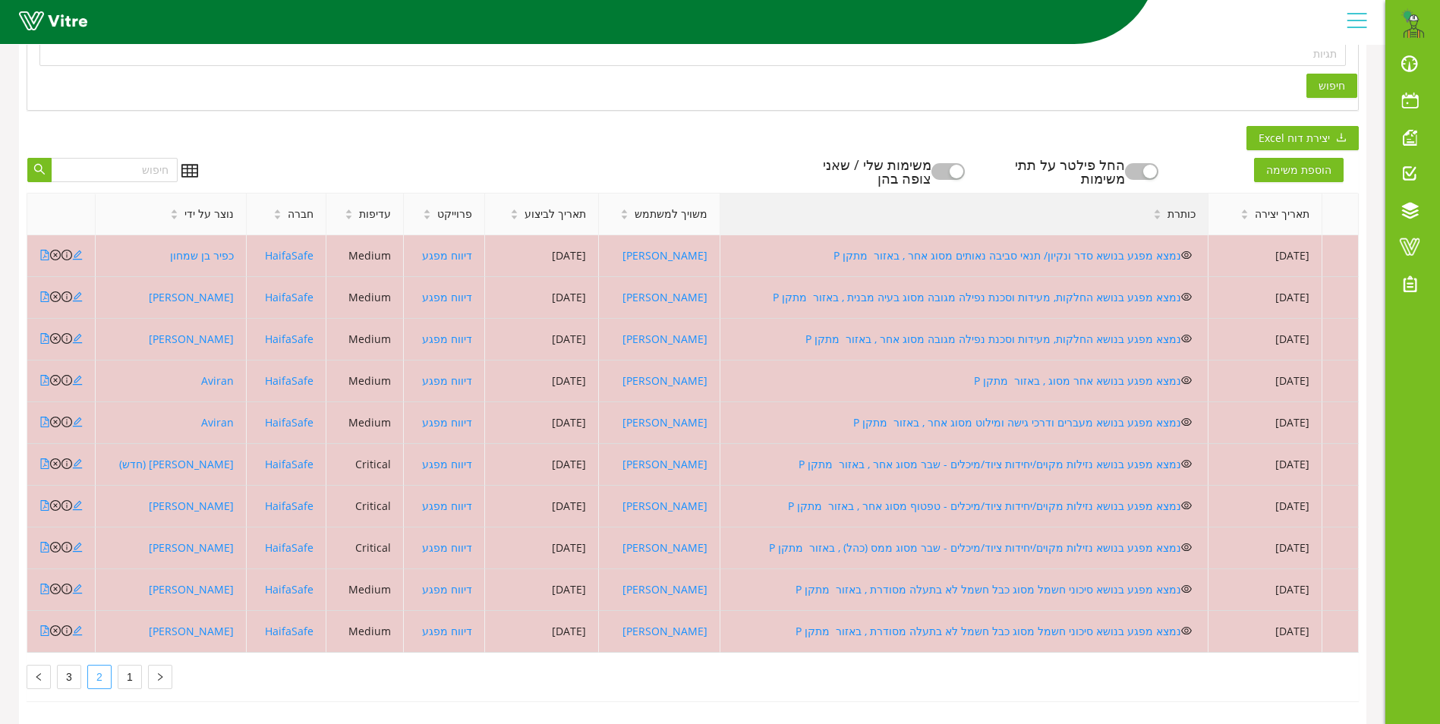
scroll to position [405, 0]
click at [123, 666] on link "1" at bounding box center [129, 677] width 23 height 23
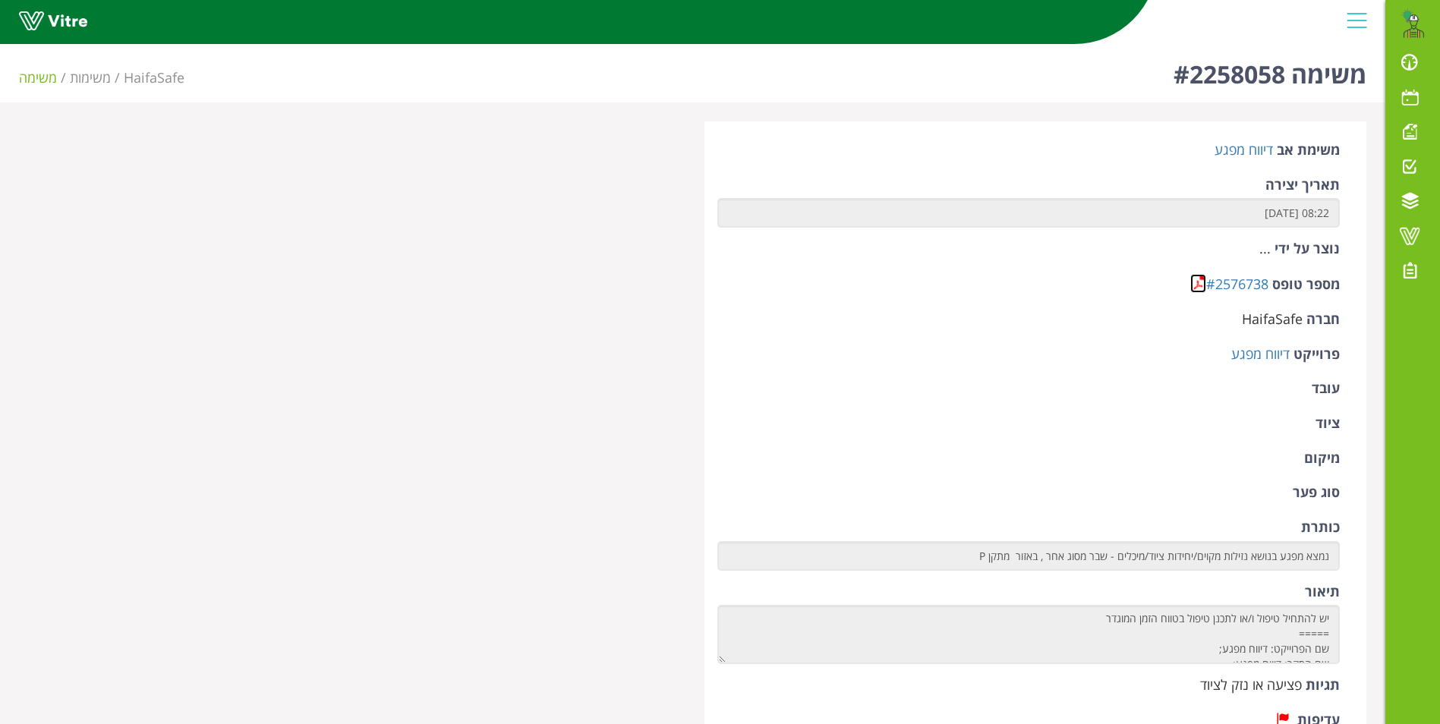
click at [1199, 279] on link at bounding box center [1198, 283] width 16 height 19
click at [1196, 282] on link at bounding box center [1198, 283] width 16 height 19
click at [1200, 282] on link at bounding box center [1198, 283] width 16 height 19
click at [1198, 279] on link at bounding box center [1198, 283] width 16 height 19
click at [1199, 281] on link at bounding box center [1198, 283] width 16 height 19
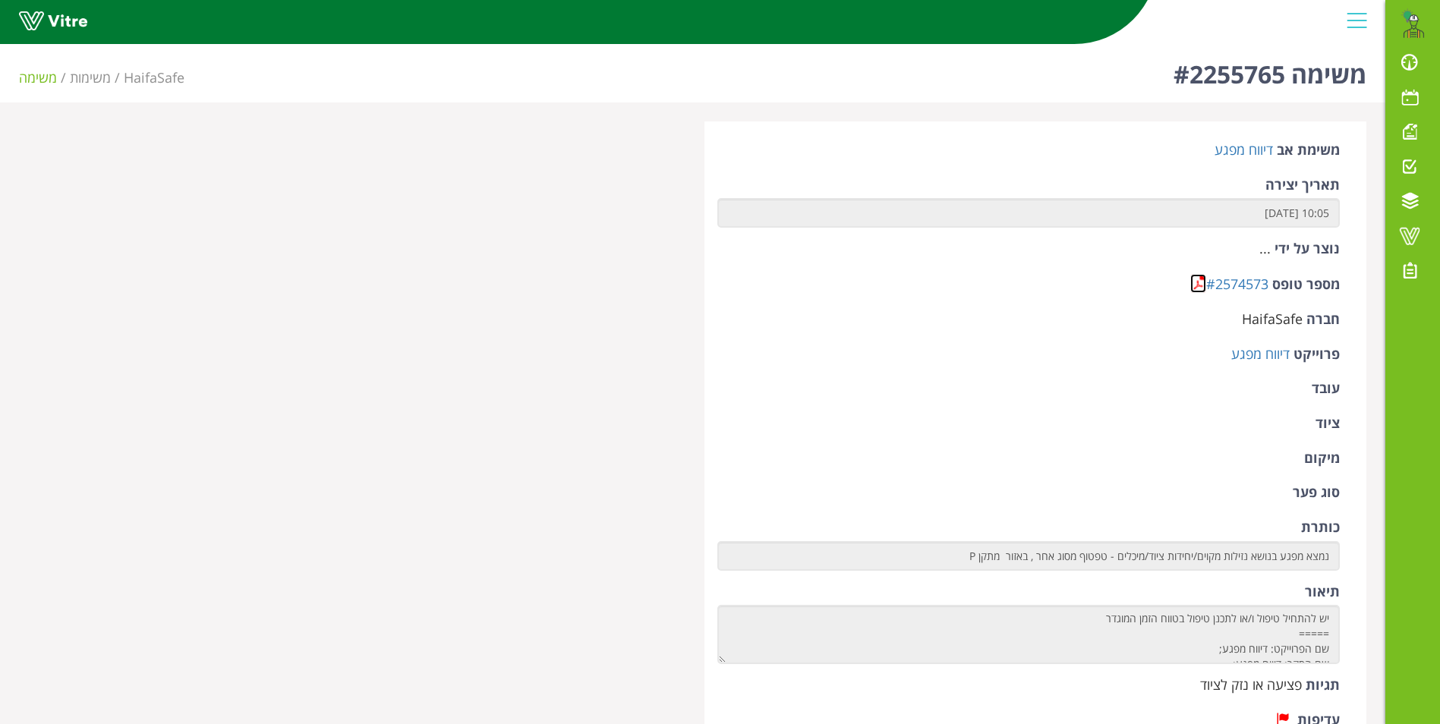
click at [1199, 279] on link at bounding box center [1198, 283] width 16 height 19
click at [1193, 288] on link at bounding box center [1198, 283] width 16 height 19
click at [1203, 280] on link at bounding box center [1198, 283] width 16 height 19
click at [1193, 283] on link at bounding box center [1198, 283] width 16 height 19
click at [1195, 276] on link at bounding box center [1198, 283] width 16 height 19
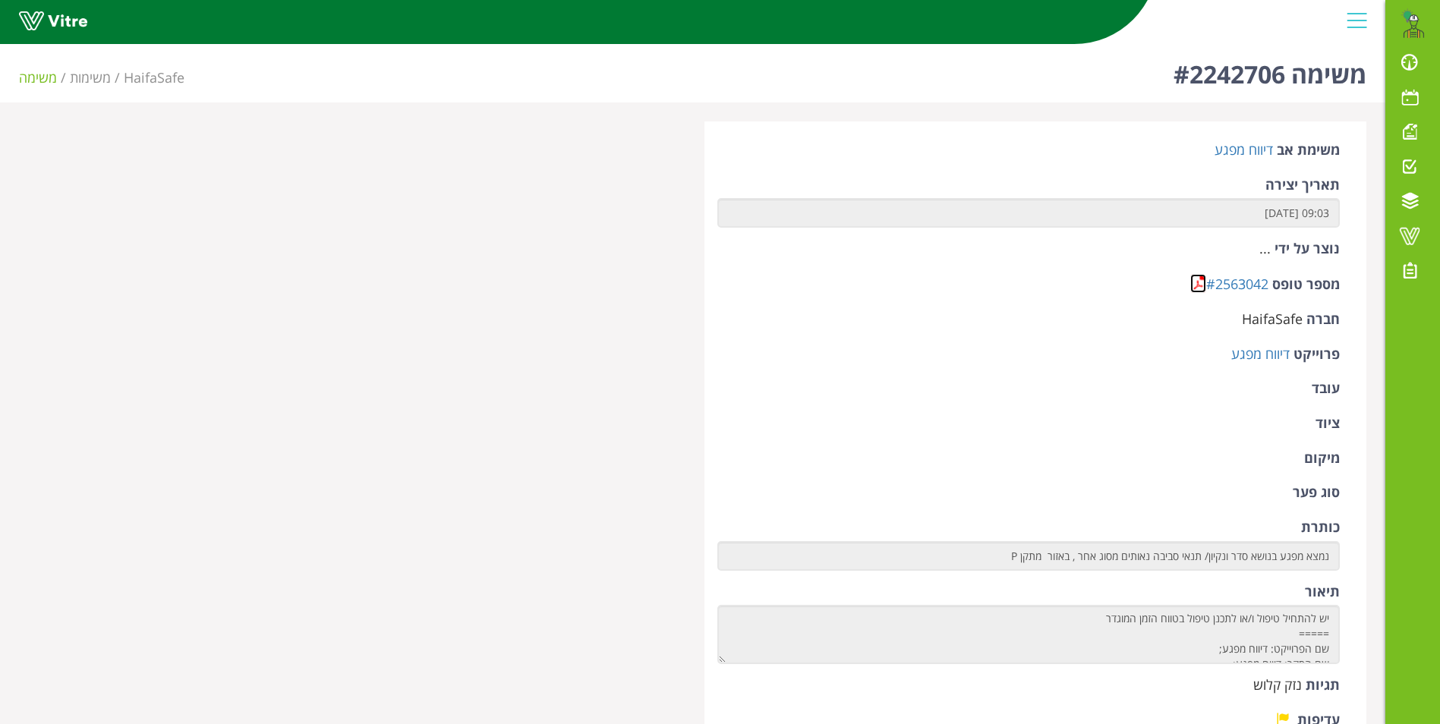
click at [1194, 280] on link at bounding box center [1198, 283] width 16 height 19
click at [1196, 286] on link at bounding box center [1198, 283] width 16 height 19
click at [1198, 284] on link at bounding box center [1198, 283] width 16 height 19
click at [1199, 288] on link at bounding box center [1198, 283] width 16 height 19
click at [1204, 292] on link at bounding box center [1198, 283] width 16 height 19
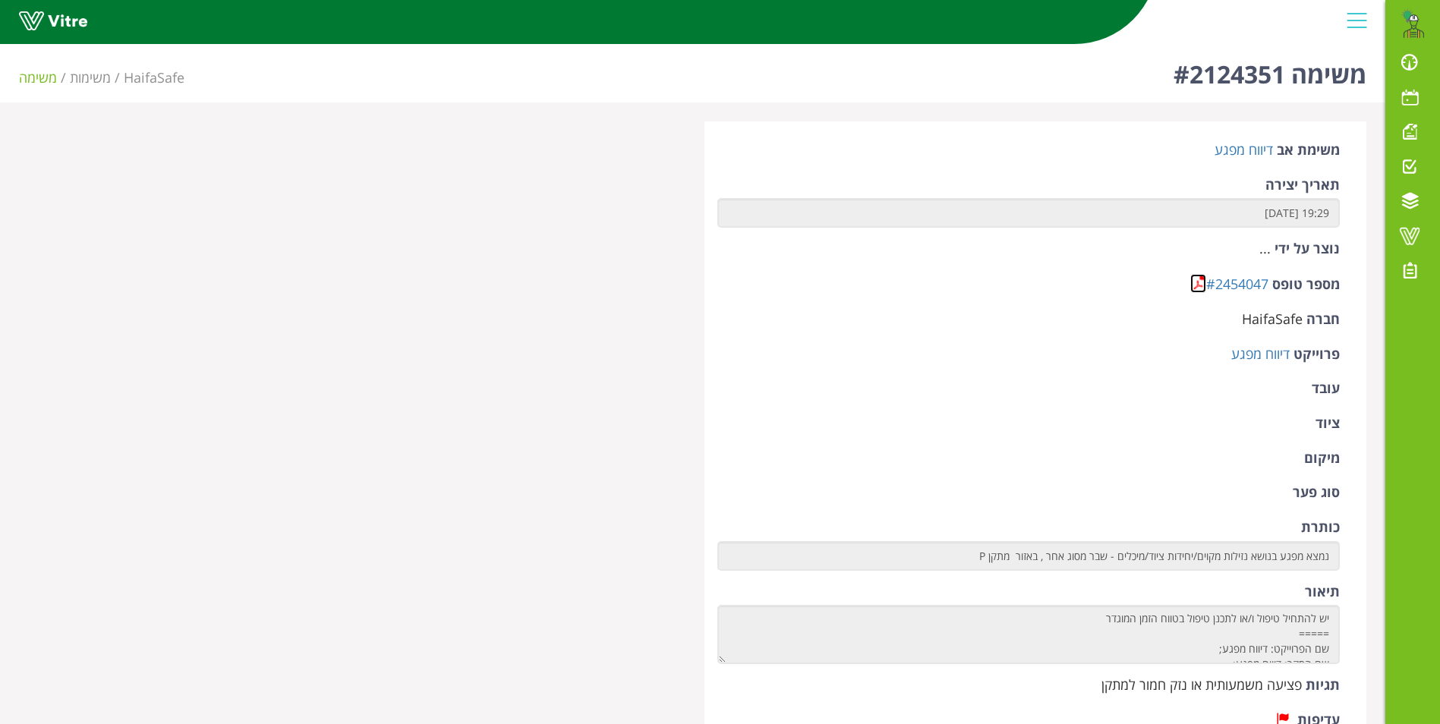
click at [1193, 288] on link at bounding box center [1198, 283] width 16 height 19
click at [1198, 285] on link at bounding box center [1198, 283] width 16 height 19
click at [1194, 282] on link at bounding box center [1198, 283] width 16 height 19
click at [1192, 279] on link at bounding box center [1198, 283] width 16 height 19
click at [1197, 279] on link at bounding box center [1198, 283] width 16 height 19
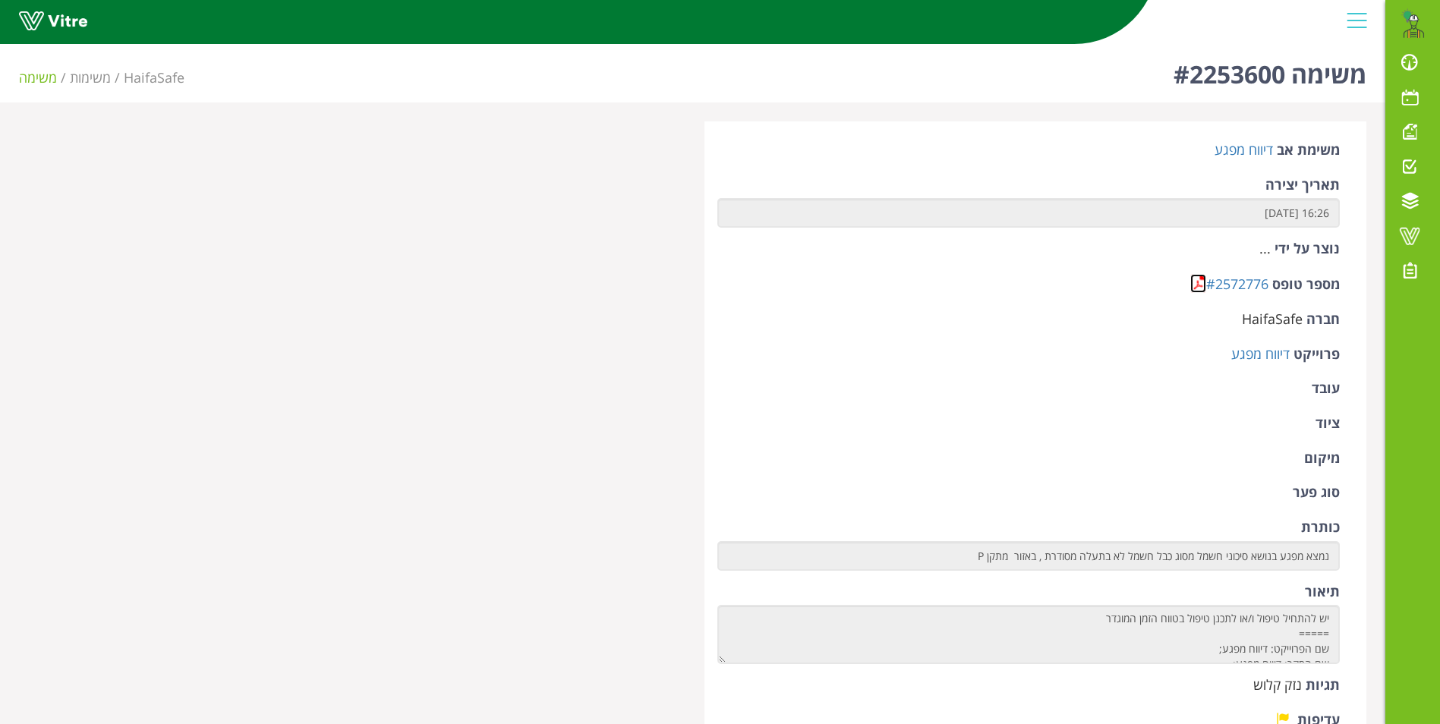
click at [1199, 283] on link at bounding box center [1198, 283] width 16 height 19
